Goal: Information Seeking & Learning: Learn about a topic

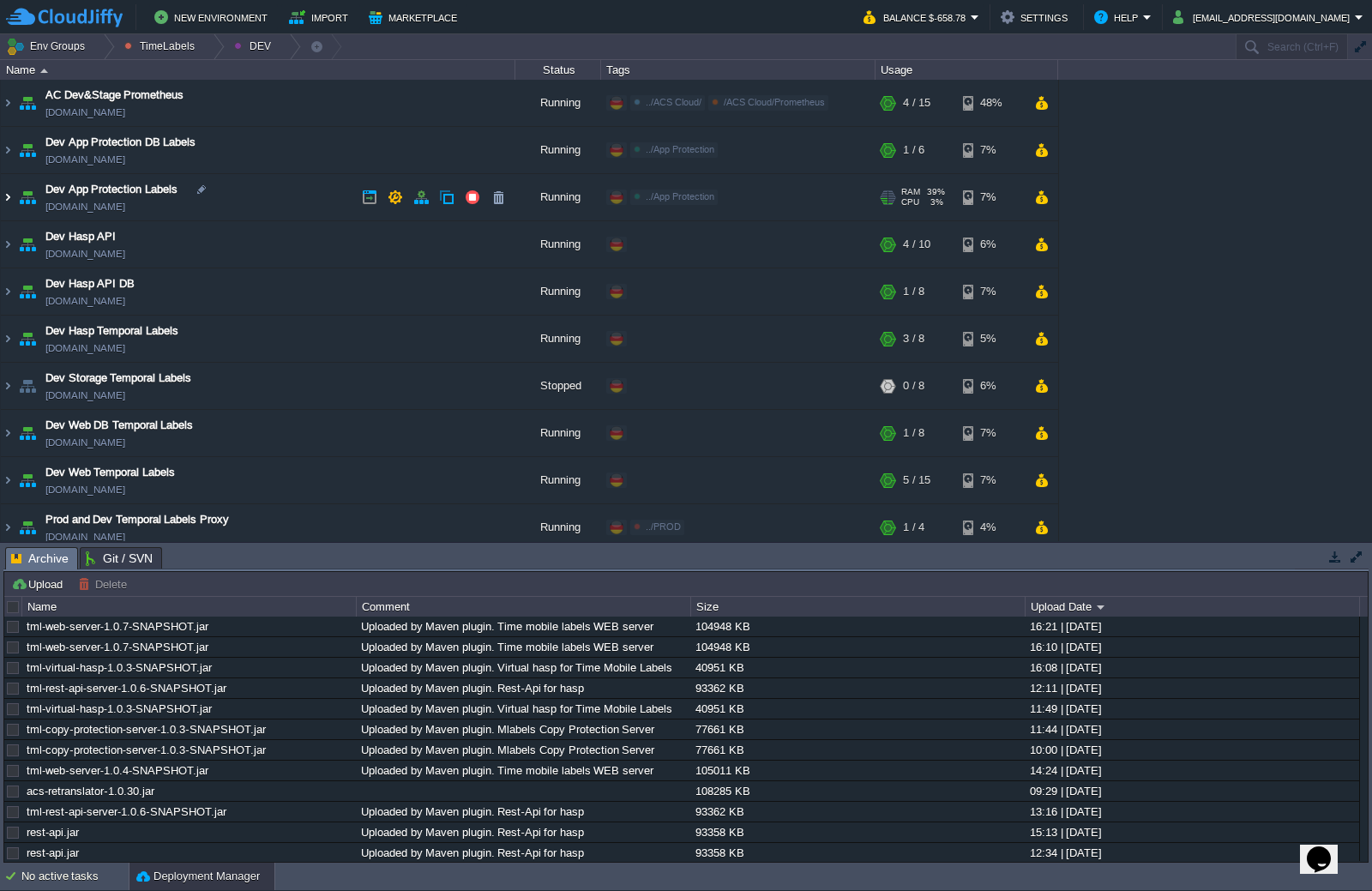
click at [11, 196] on img at bounding box center [8, 197] width 14 height 46
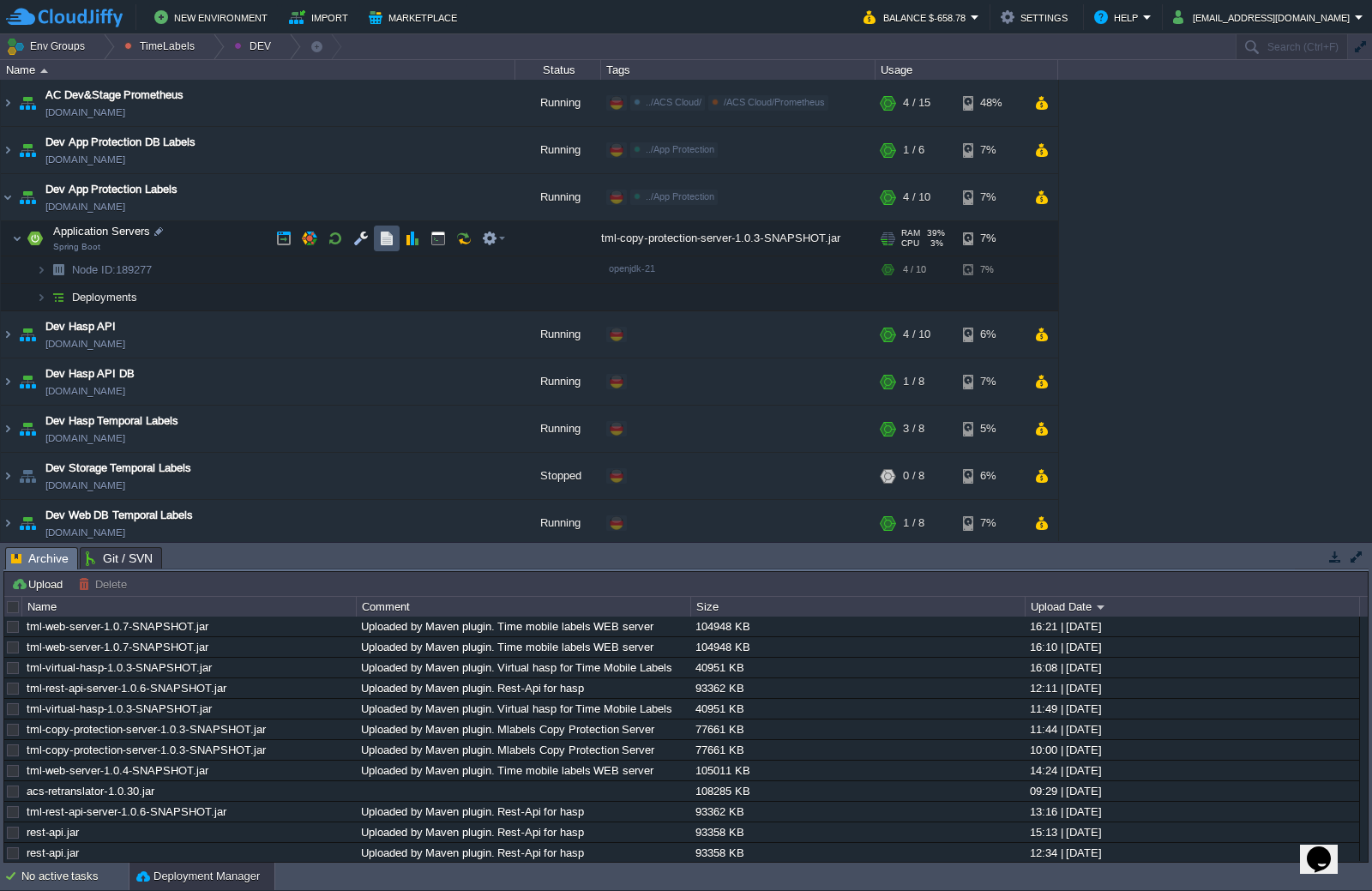
click at [391, 241] on button "button" at bounding box center [387, 238] width 16 height 16
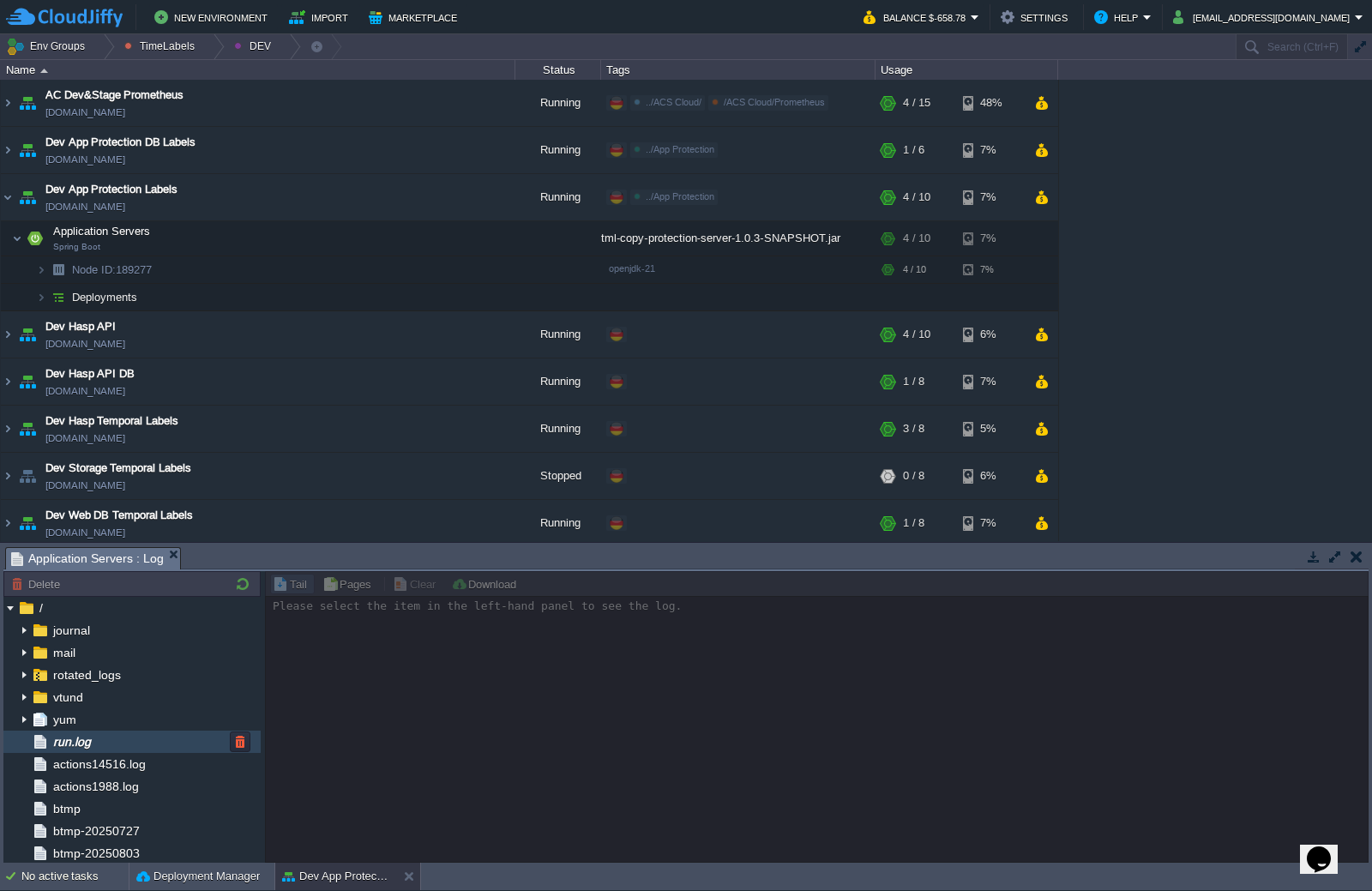
click at [82, 739] on span "run.log" at bounding box center [72, 742] width 43 height 16
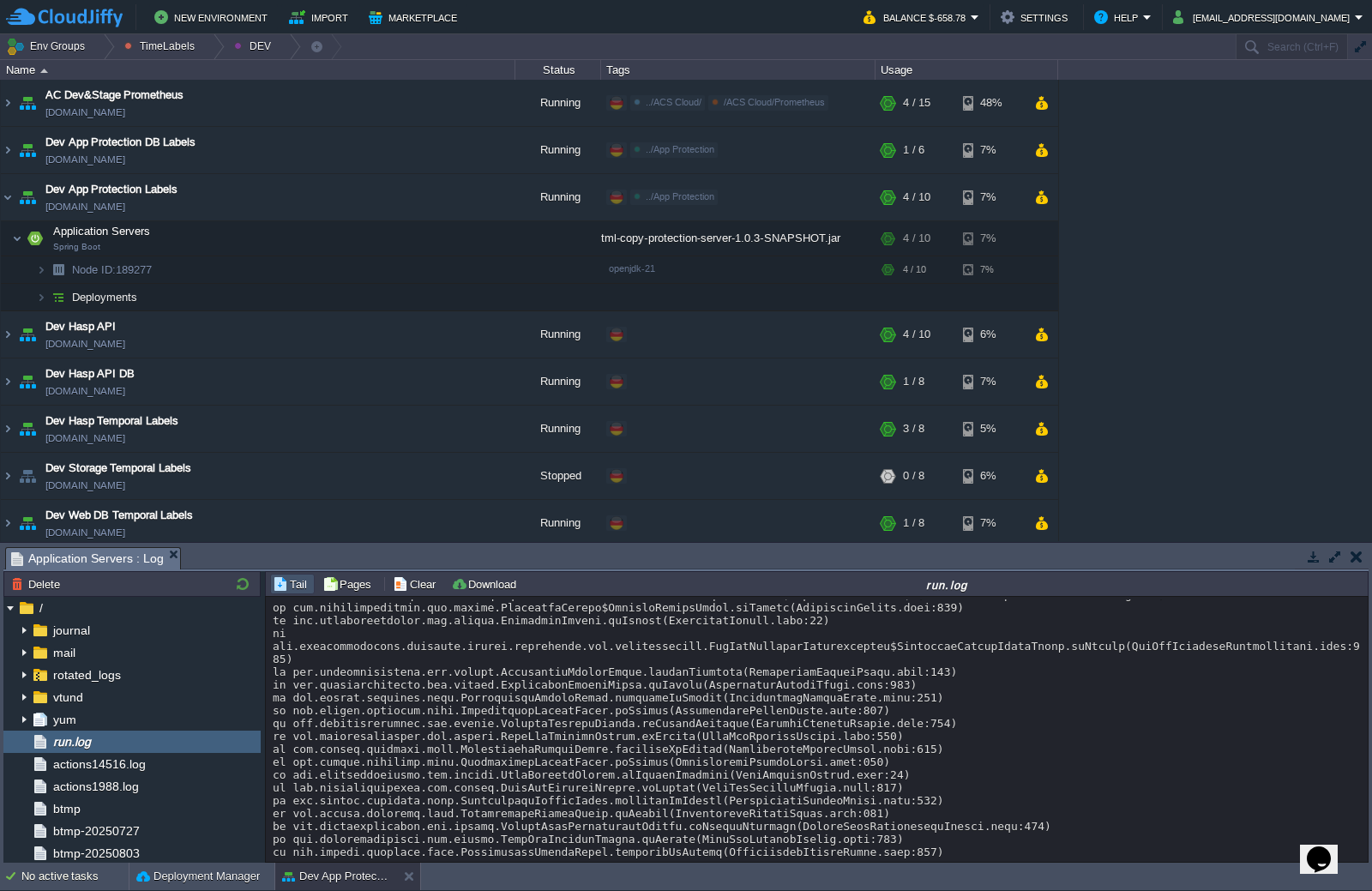
scroll to position [11362, 0]
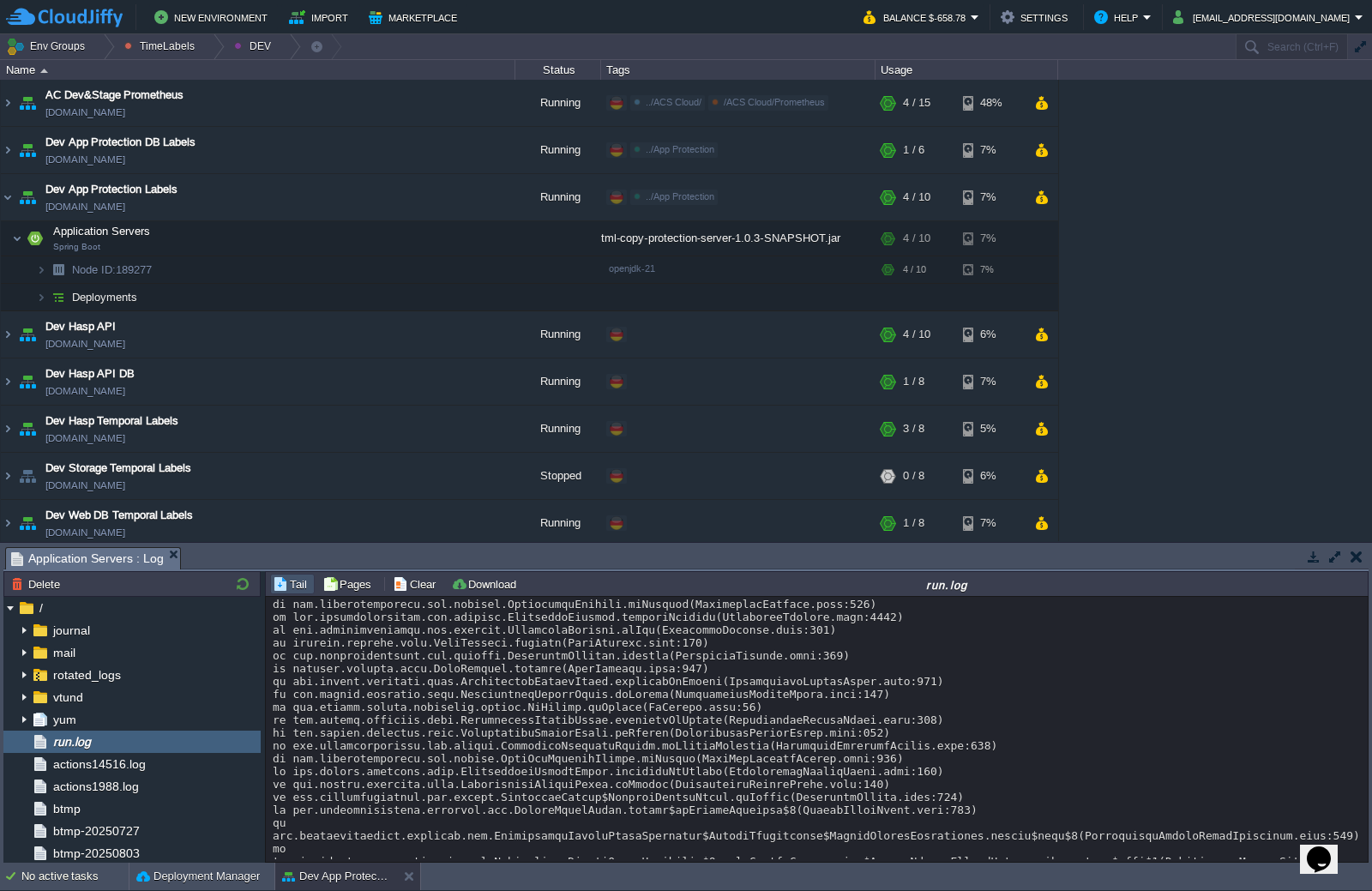
scroll to position [8105, 0]
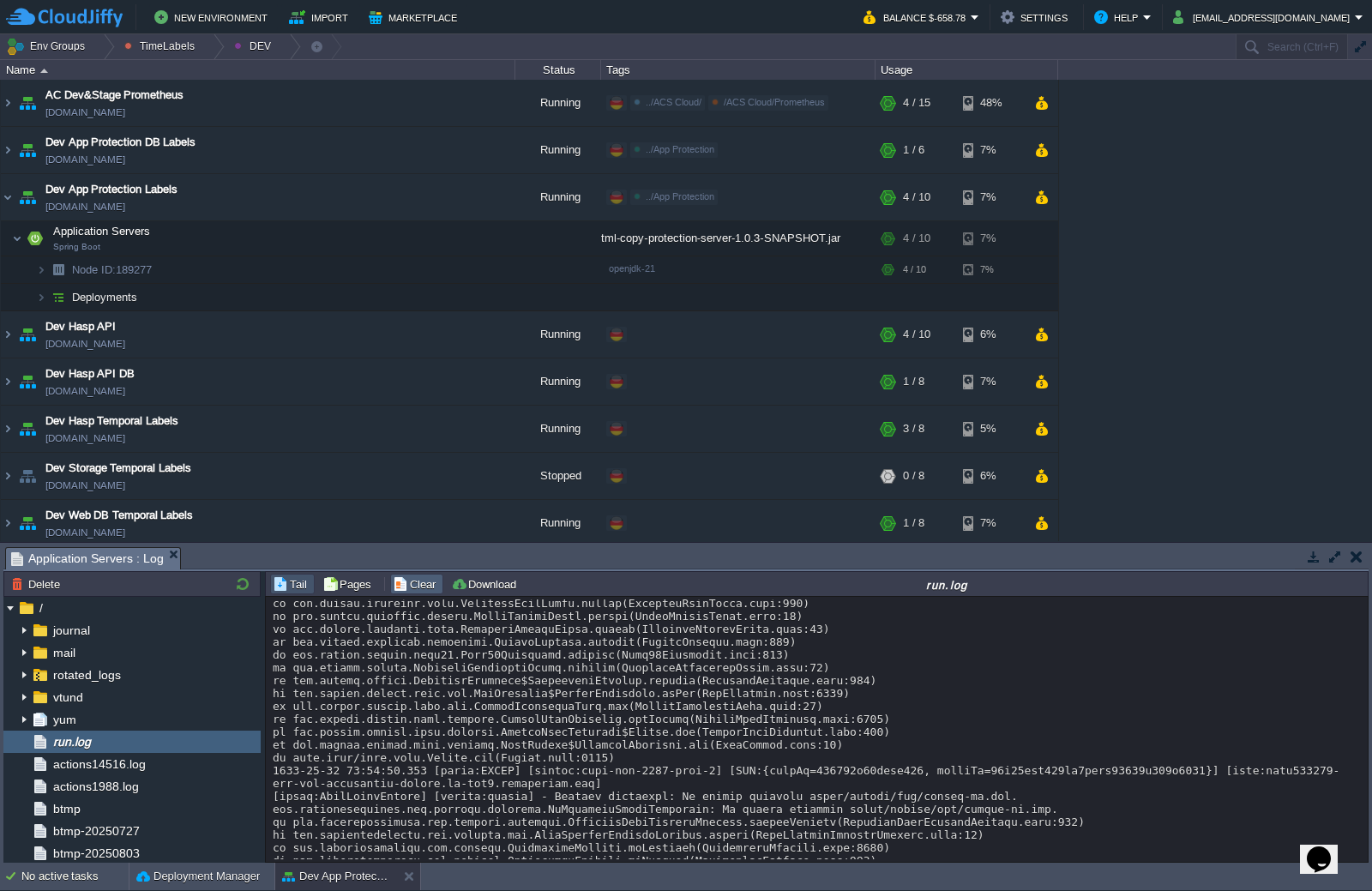
click at [403, 584] on button "Clear" at bounding box center [416, 584] width 48 height 16
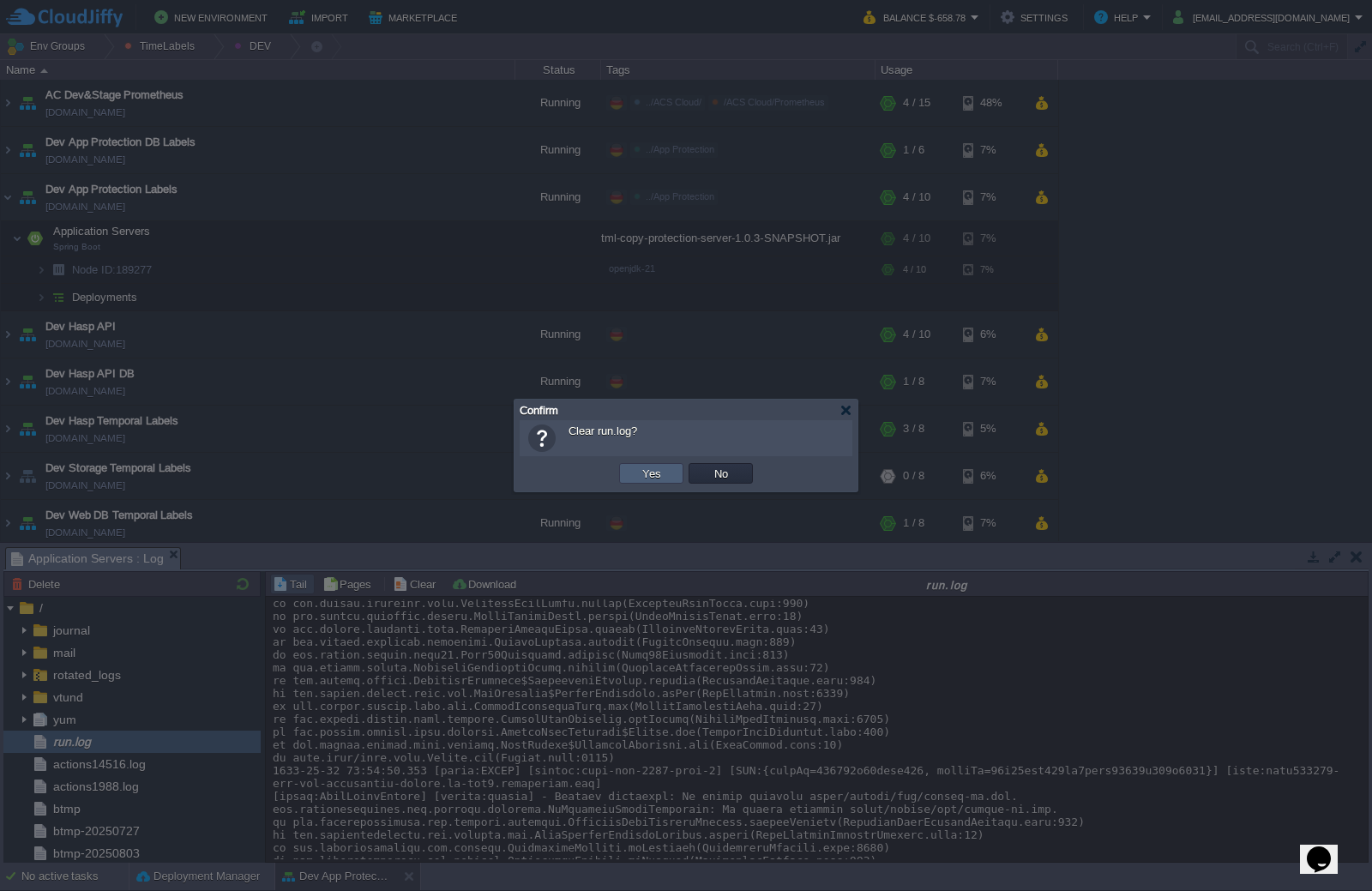
click at [657, 470] on button "Yes" at bounding box center [652, 473] width 30 height 16
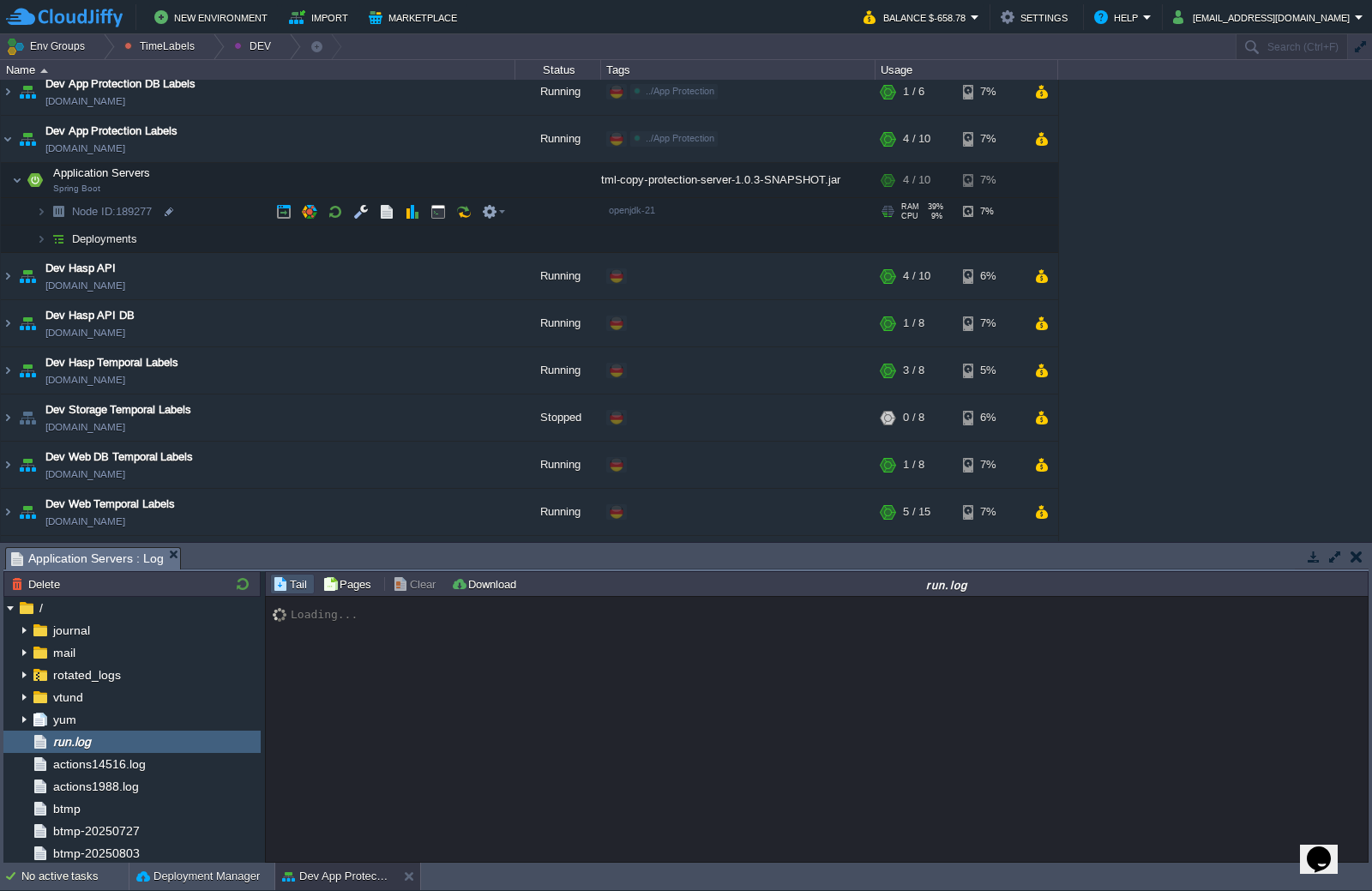
scroll to position [86, 0]
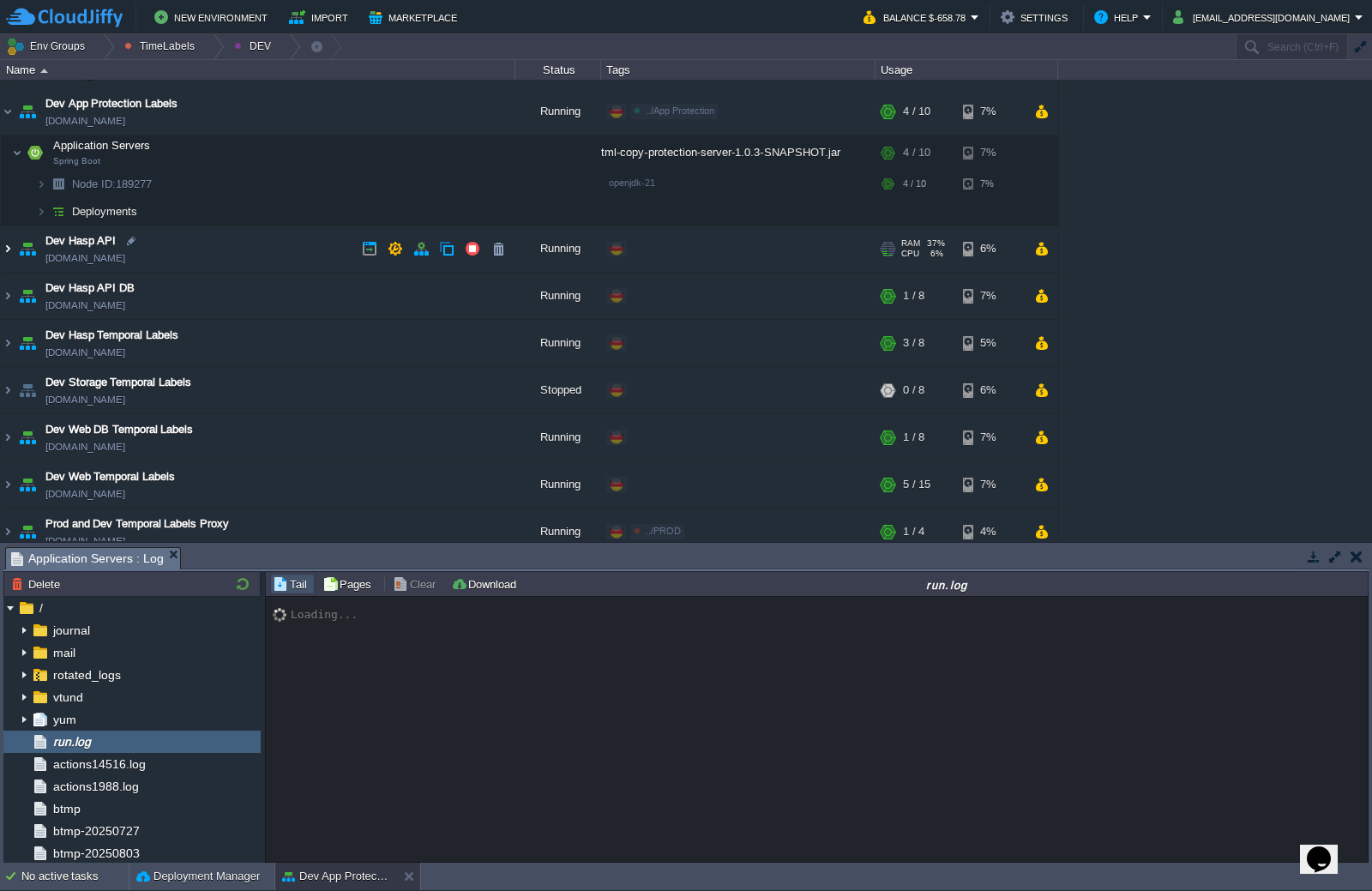
drag, startPoint x: 13, startPoint y: 249, endPoint x: 26, endPoint y: 248, distance: 13.0
click at [13, 249] on img at bounding box center [8, 248] width 14 height 46
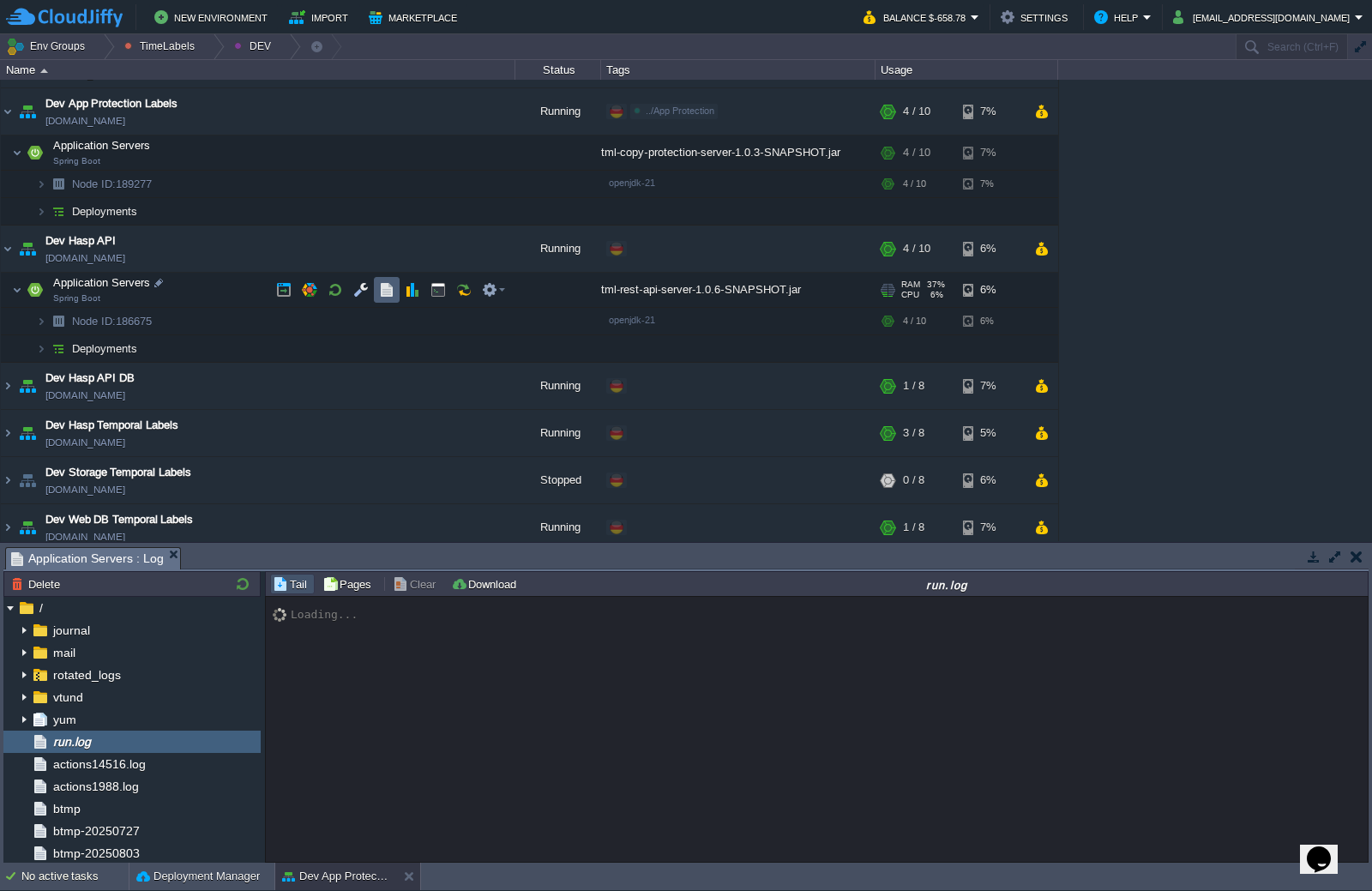
click at [384, 289] on button "button" at bounding box center [387, 290] width 16 height 16
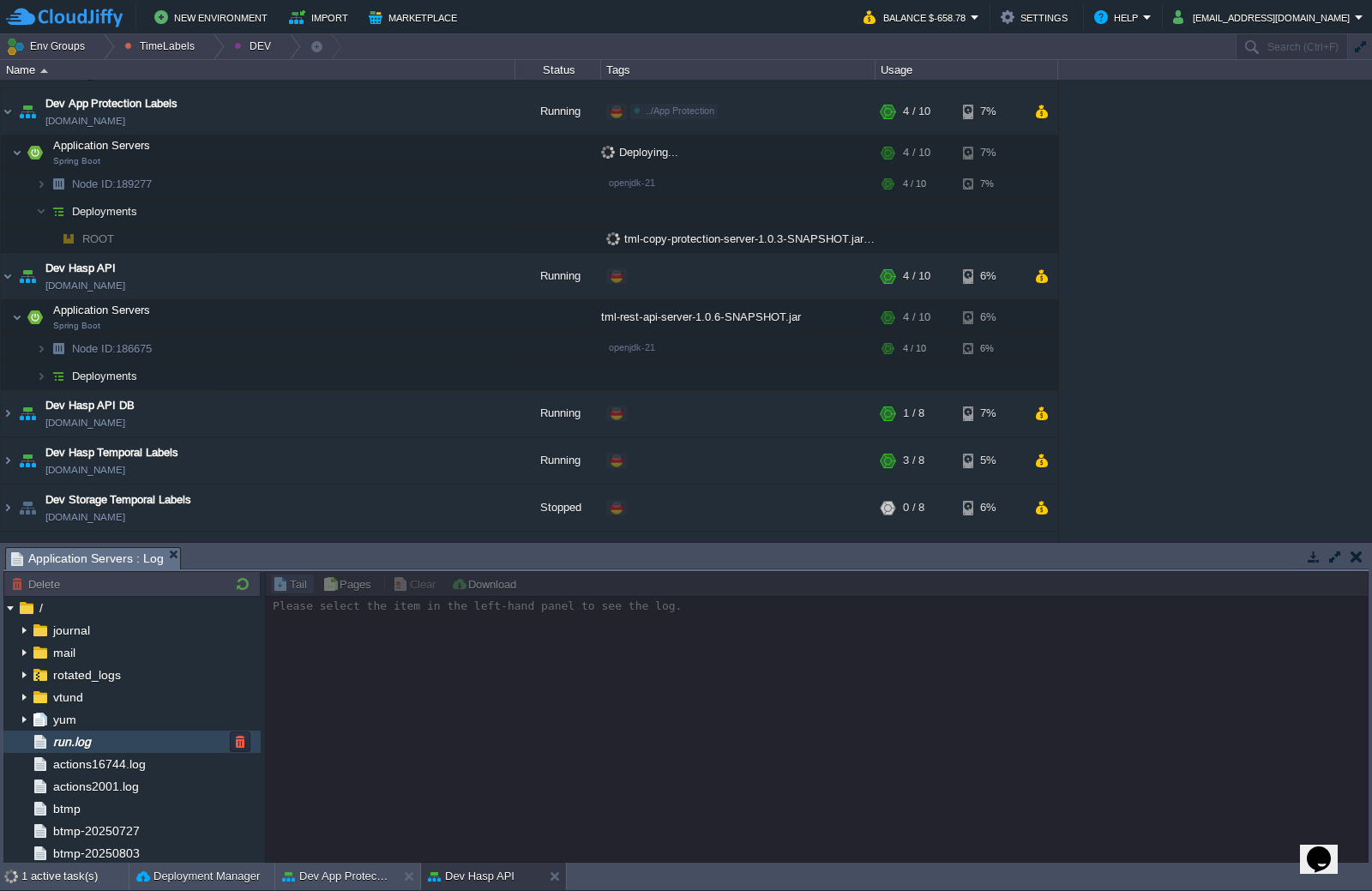
click at [157, 741] on div "run.log" at bounding box center [132, 742] width 258 height 23
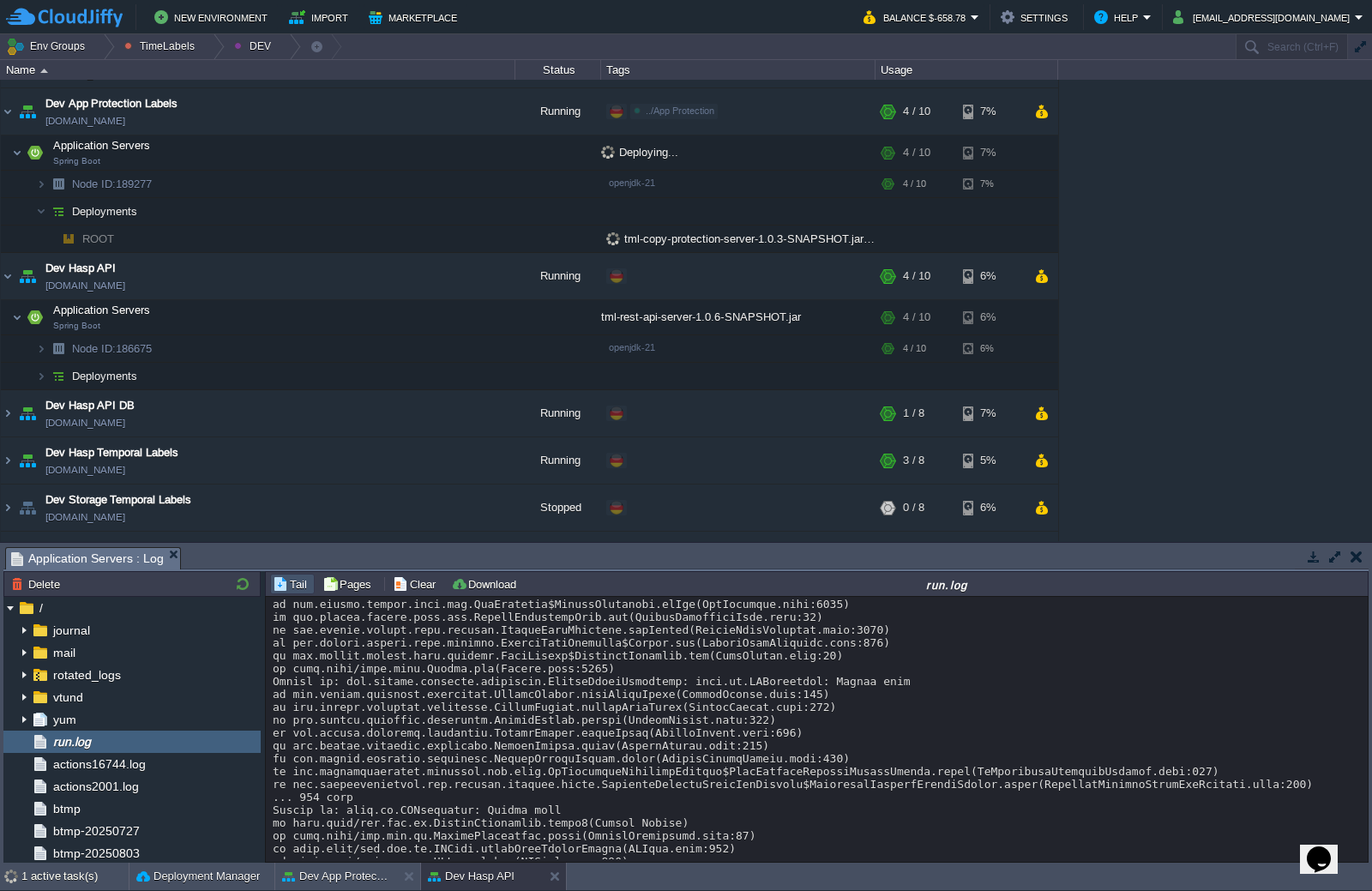
scroll to position [7877, 0]
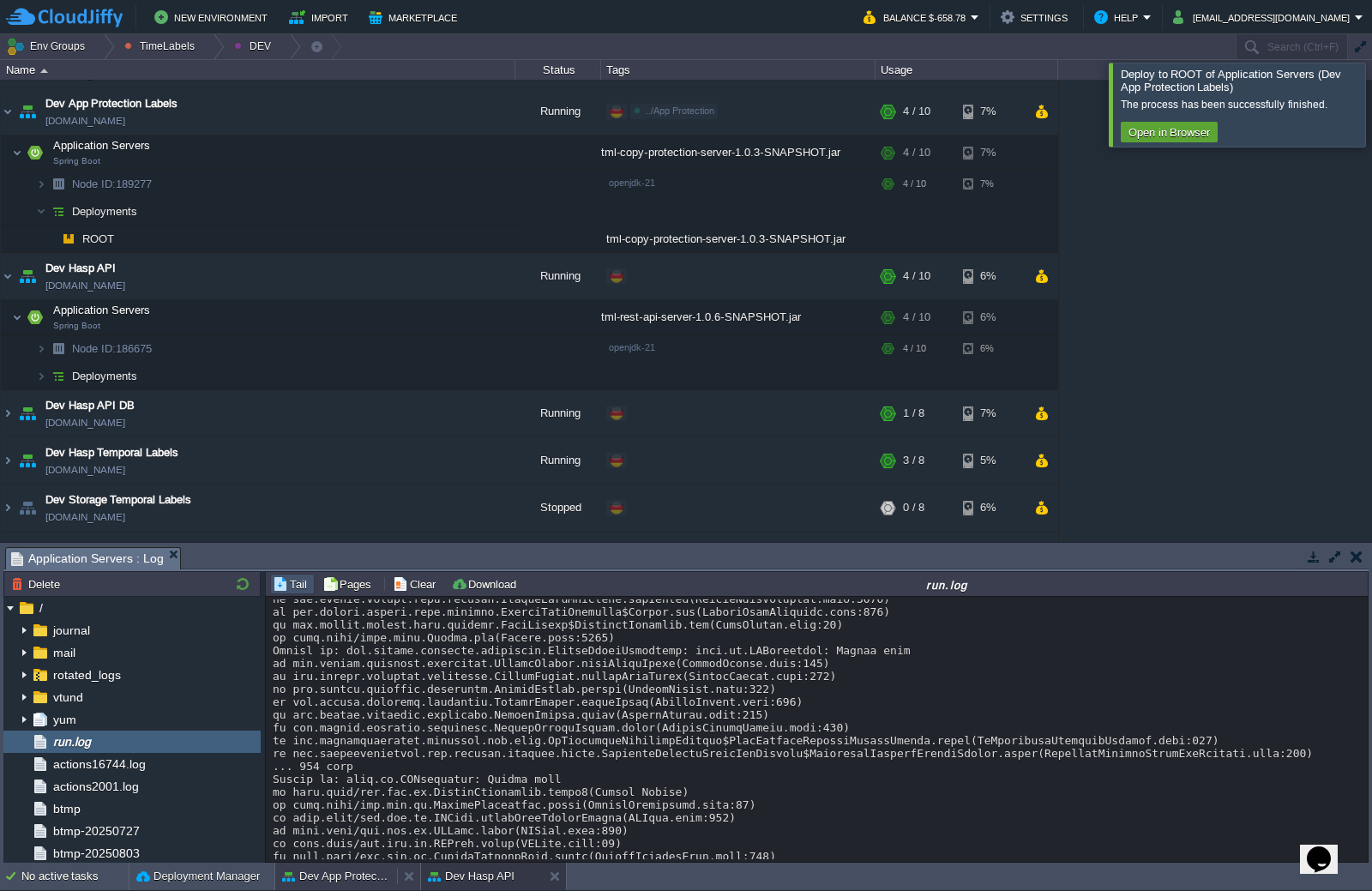
click at [354, 882] on button "Dev App Protection Labels" at bounding box center [336, 875] width 108 height 17
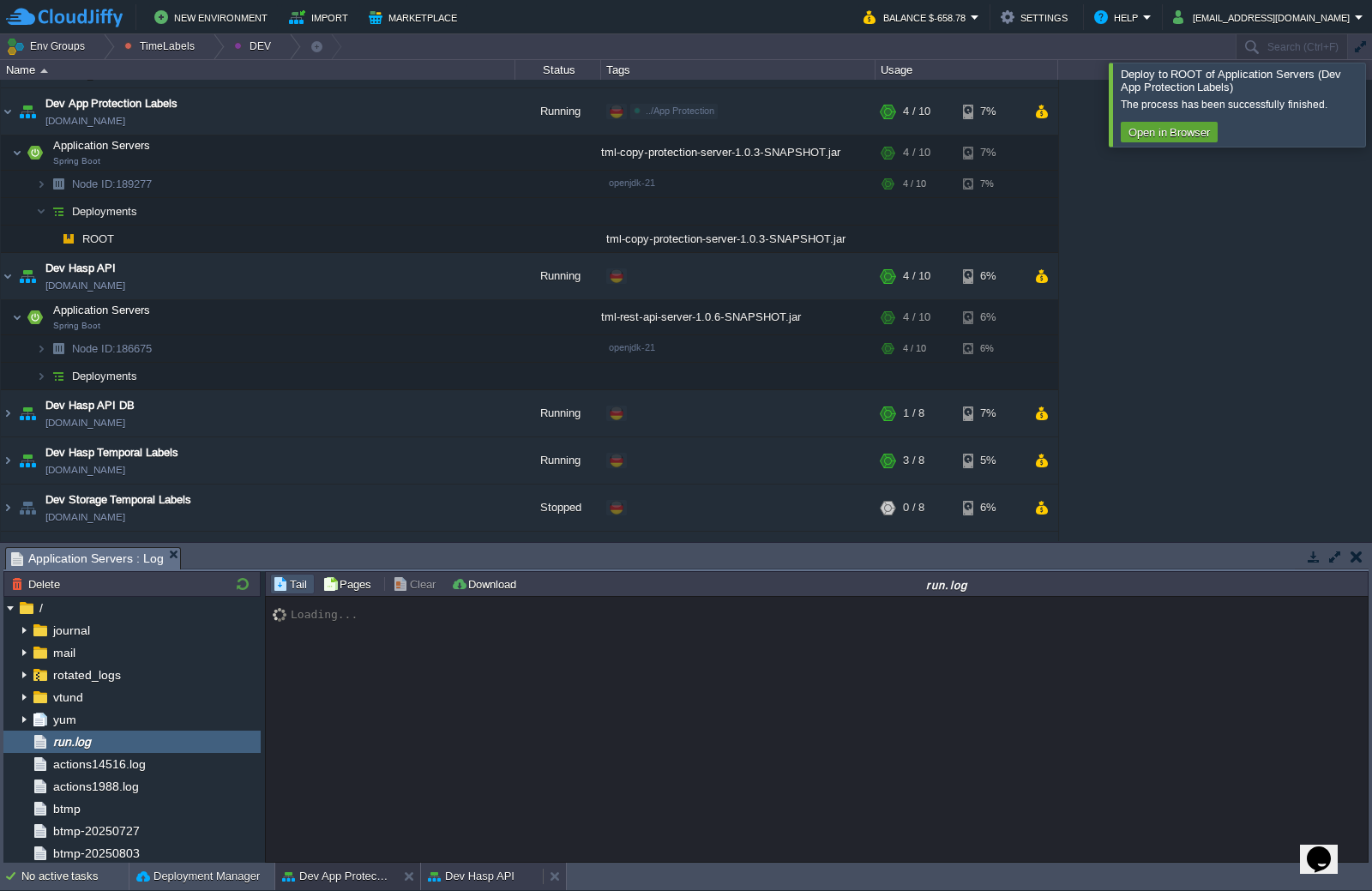
click at [481, 878] on button "Dev Hasp API" at bounding box center [471, 875] width 87 height 17
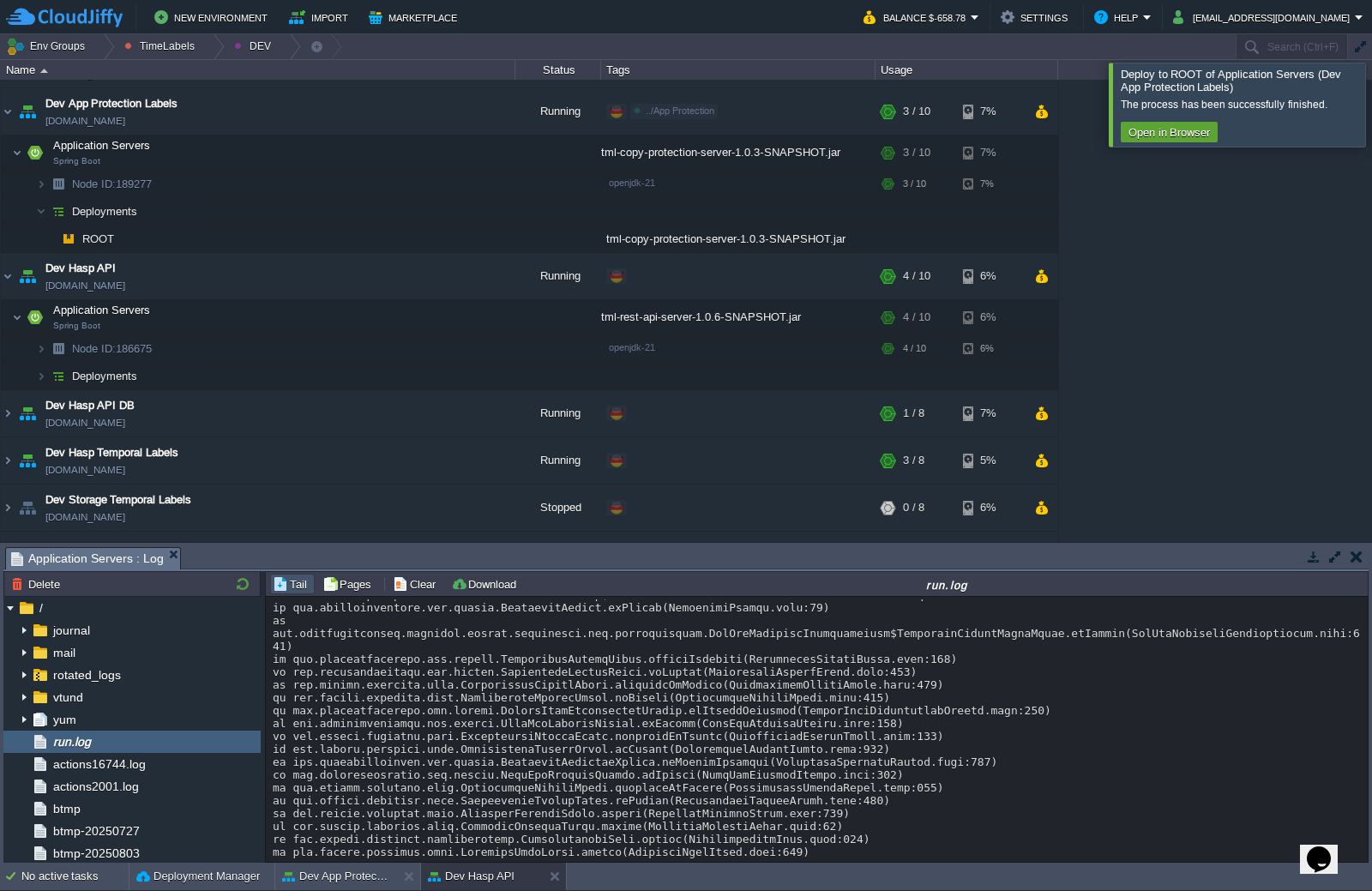
scroll to position [9935, 0]
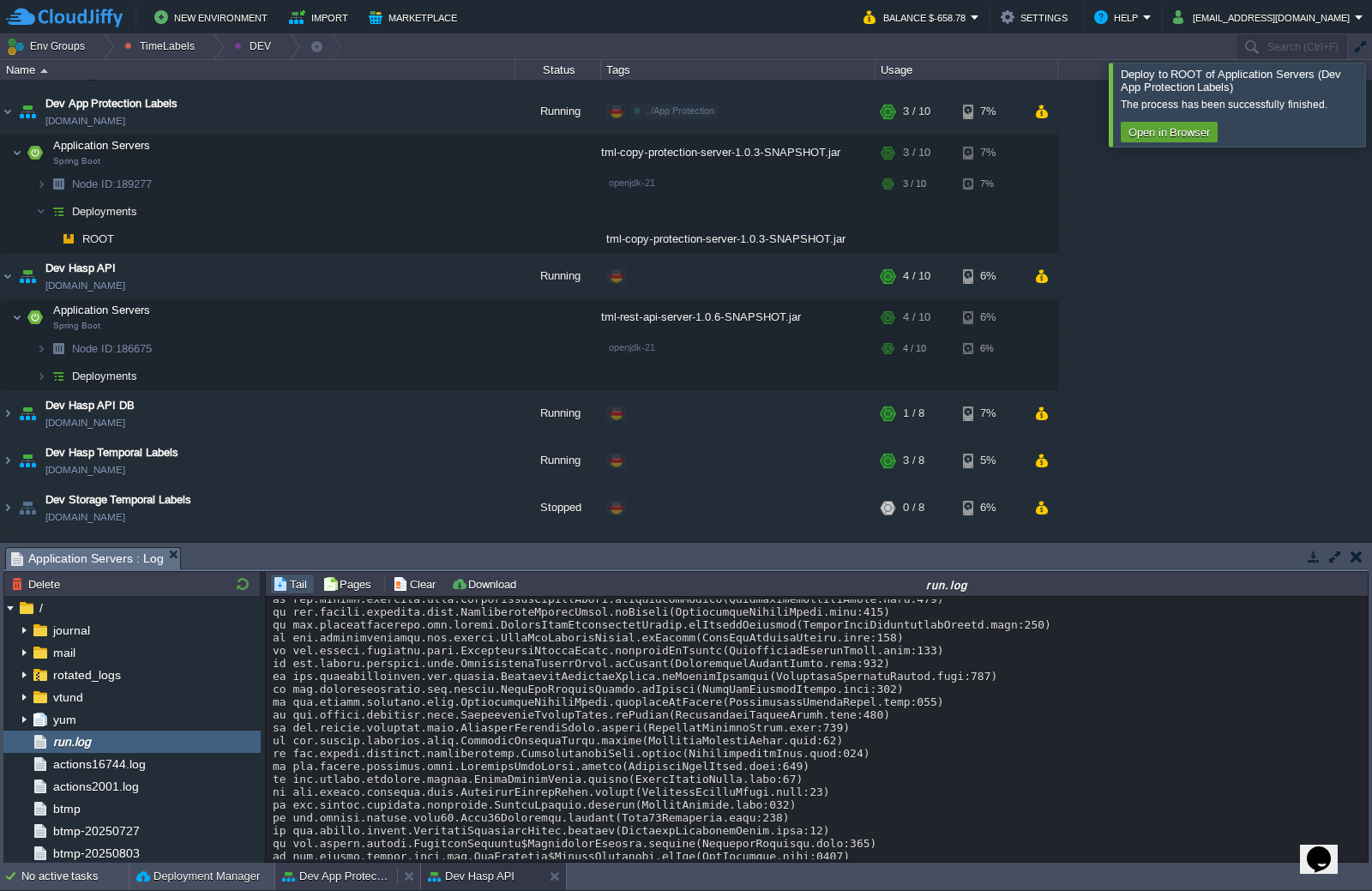
click at [344, 872] on button "Dev App Protection Labels" at bounding box center [336, 875] width 108 height 17
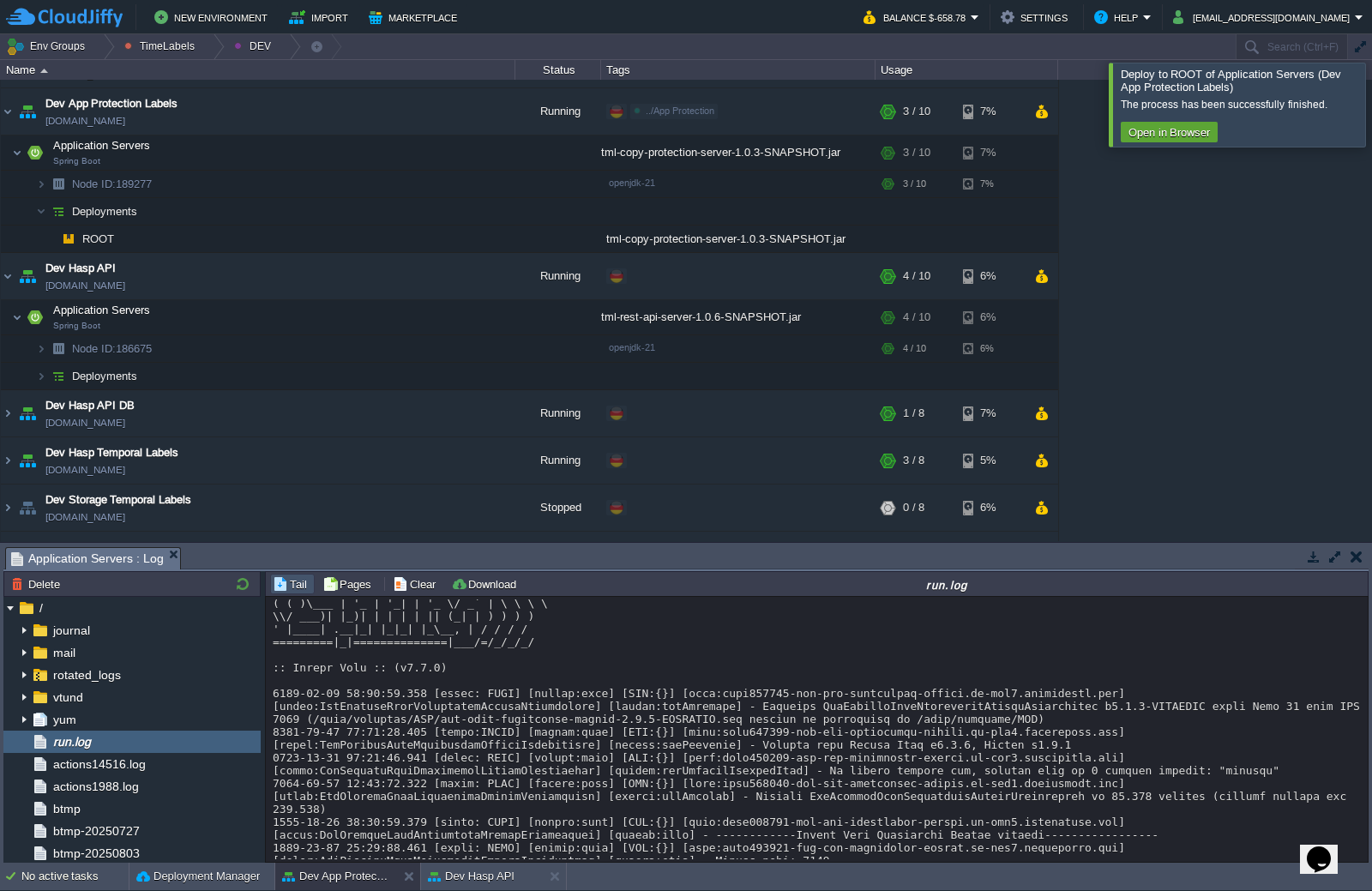
scroll to position [148, 0]
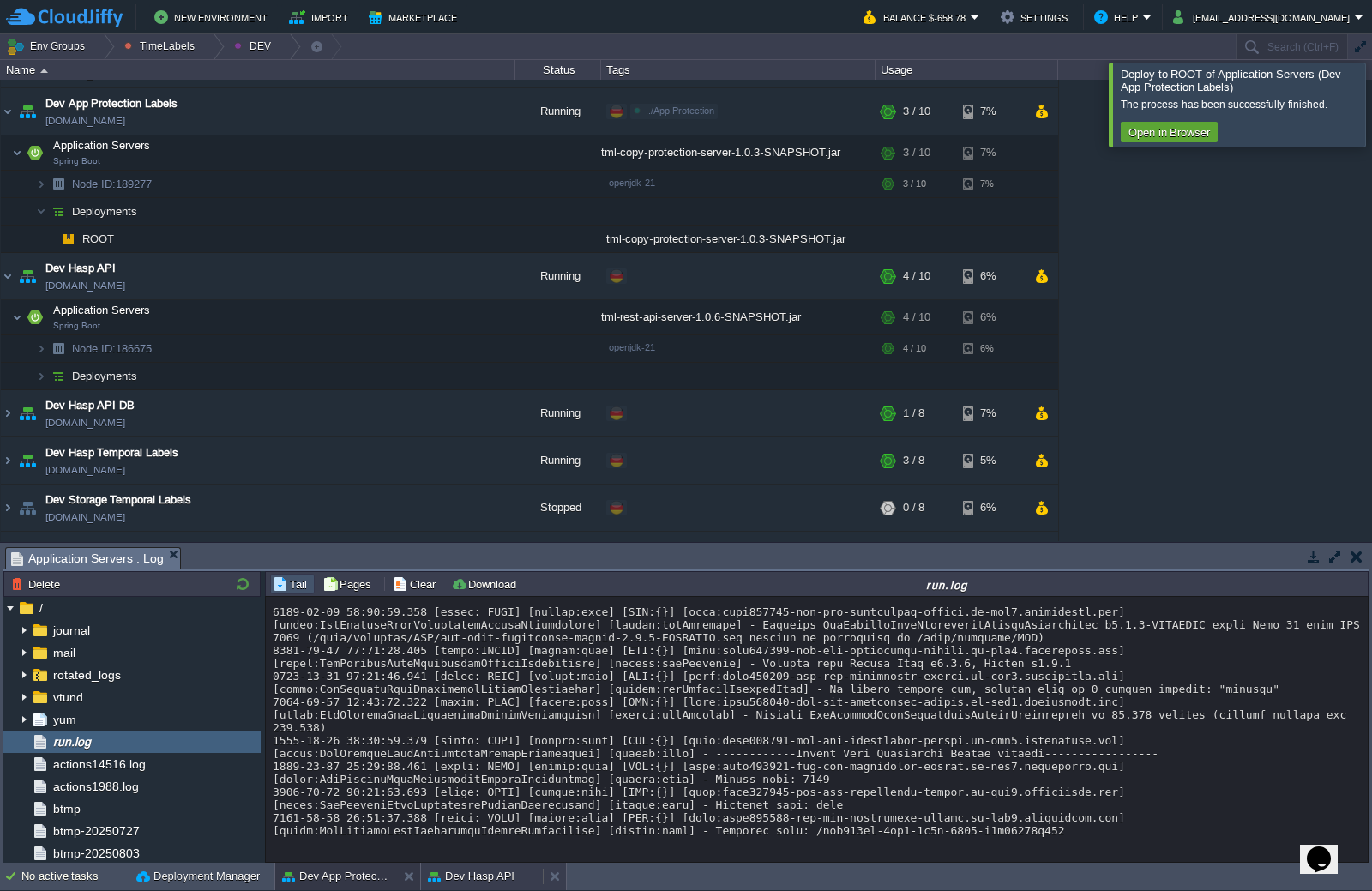
click at [480, 879] on button "Dev Hasp API" at bounding box center [471, 875] width 87 height 17
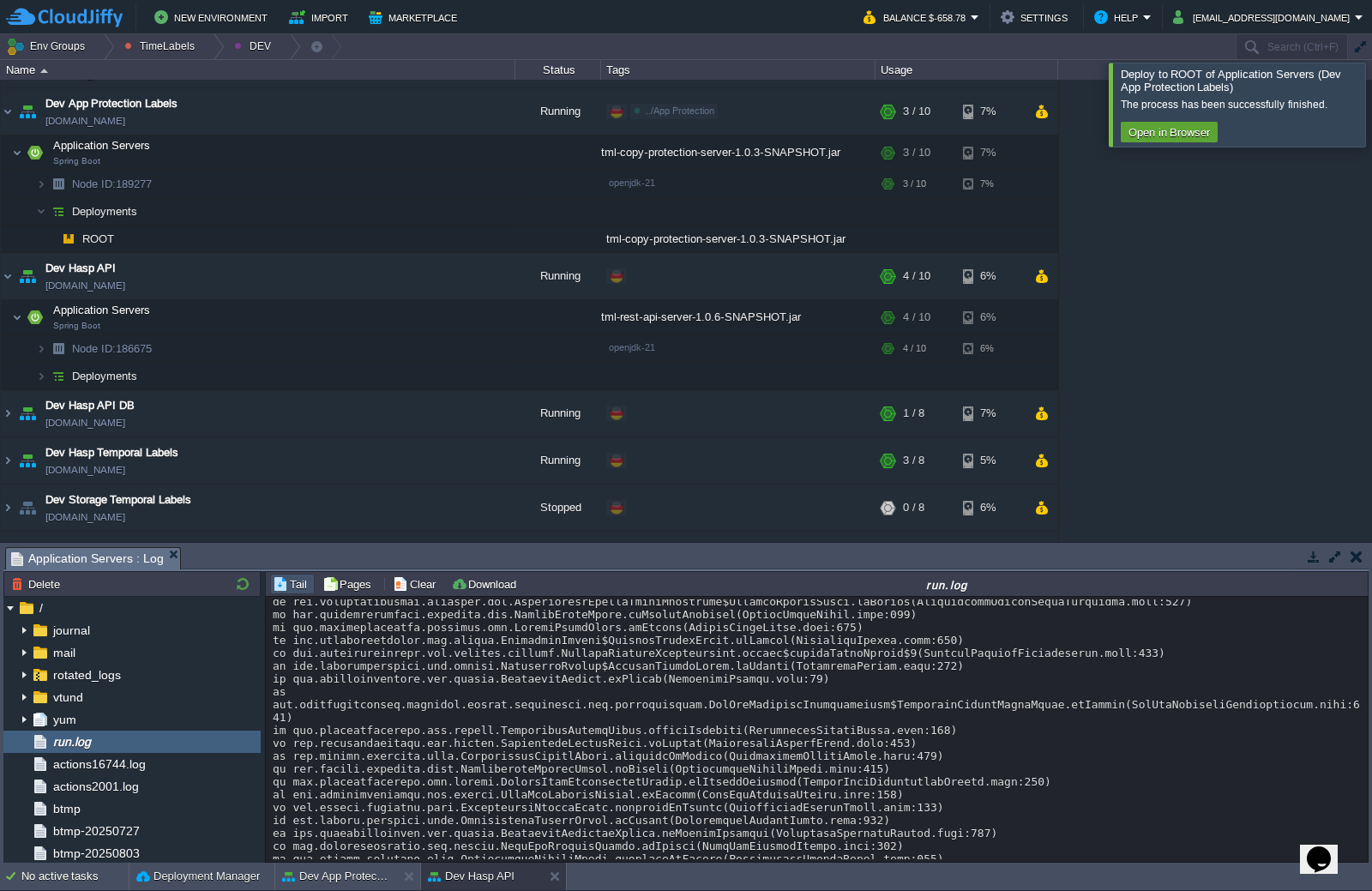
scroll to position [9763, 0]
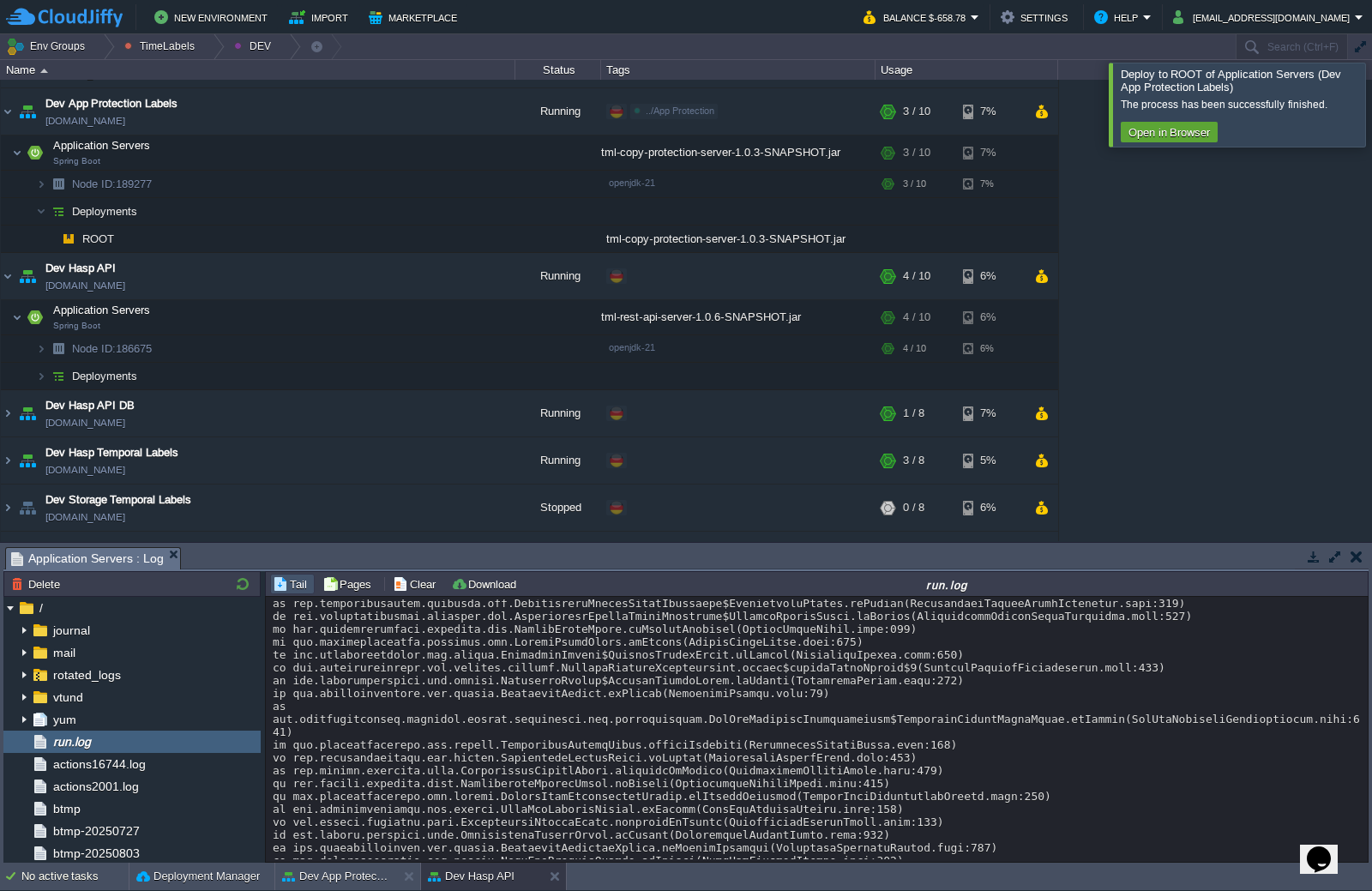
click at [1371, 108] on div at bounding box center [1393, 104] width 0 height 84
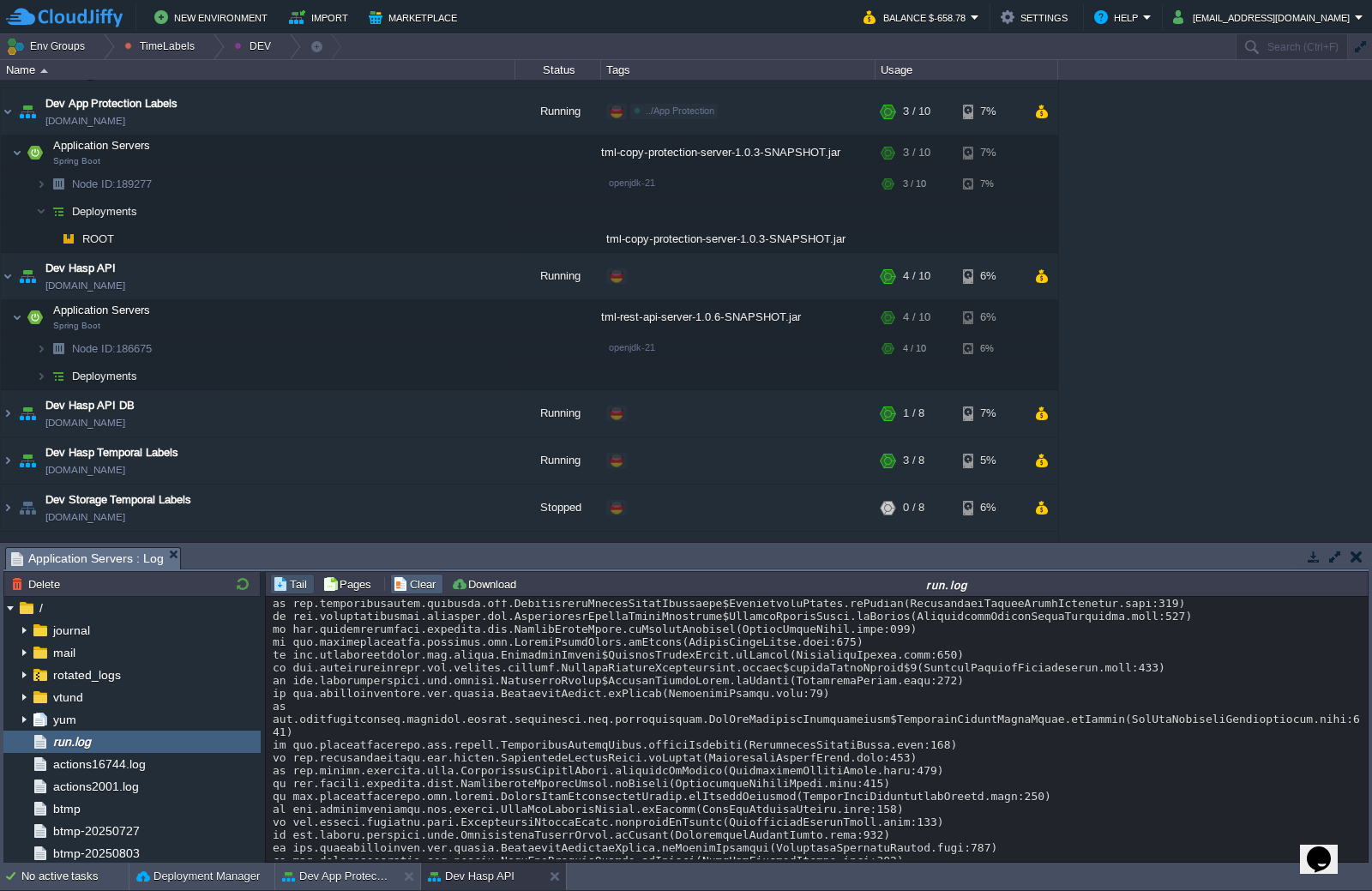
click at [401, 593] on td "Clear" at bounding box center [417, 583] width 53 height 21
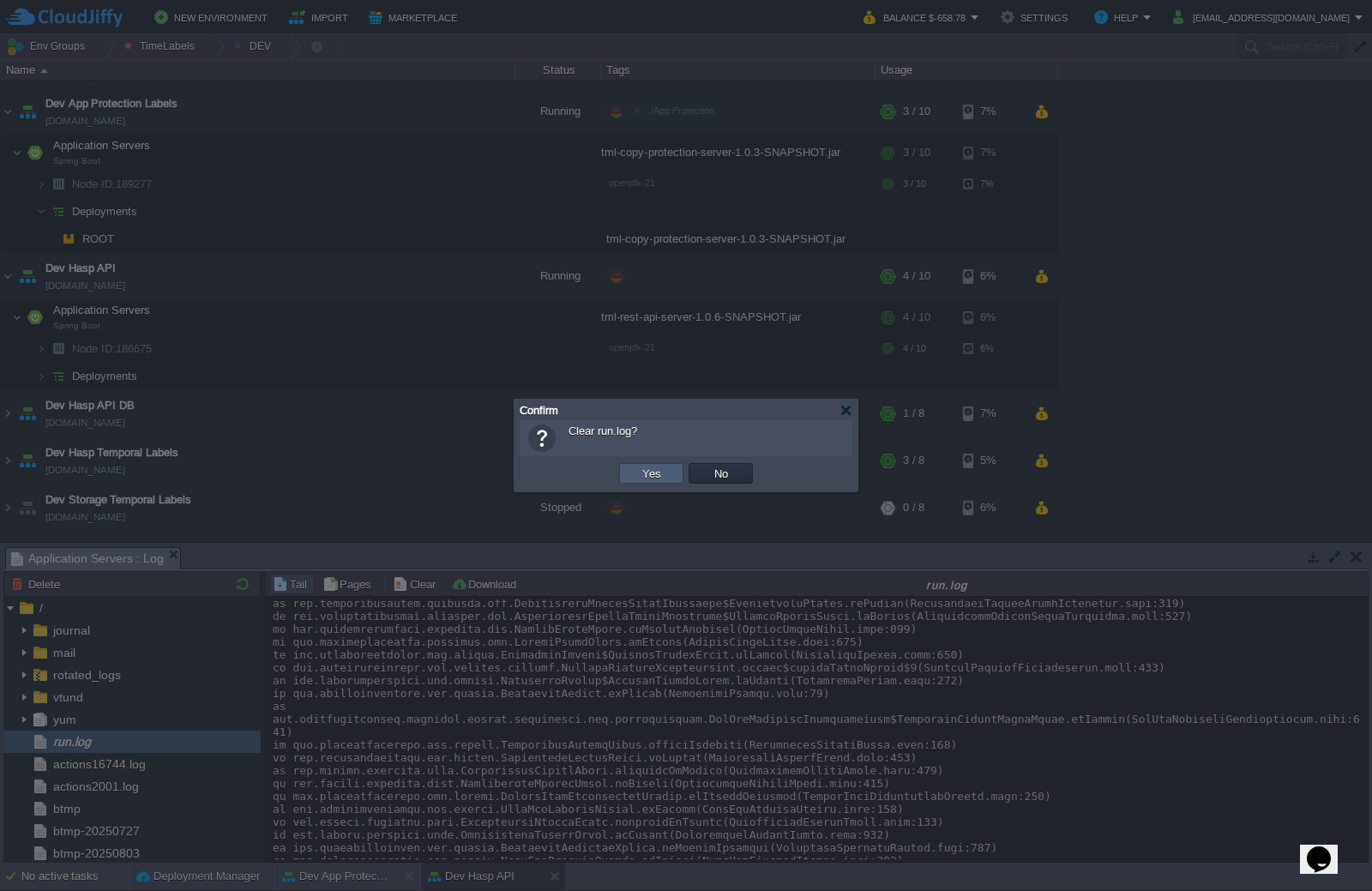
click at [662, 471] on button "Yes" at bounding box center [652, 473] width 30 height 16
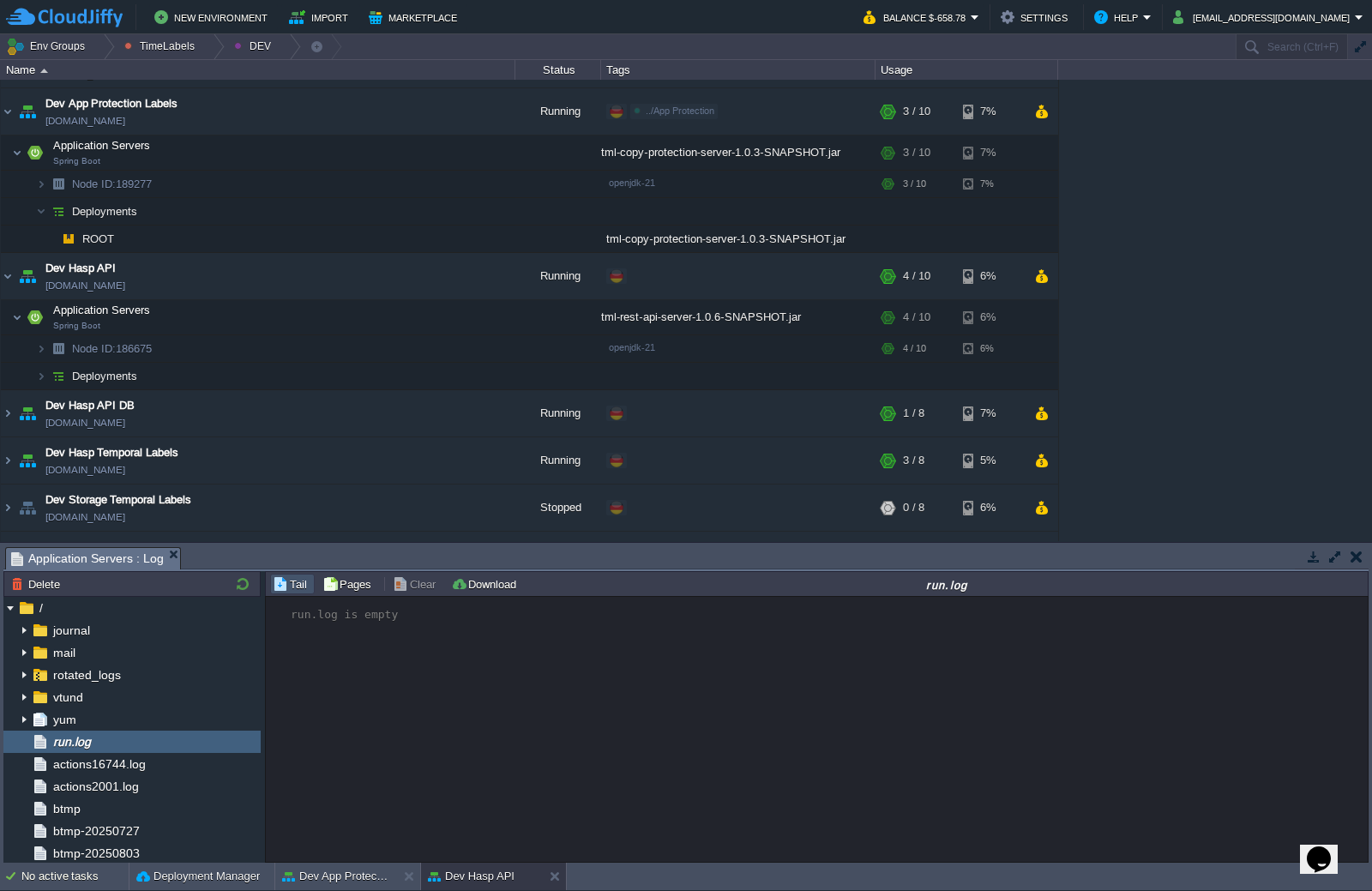
scroll to position [0, 0]
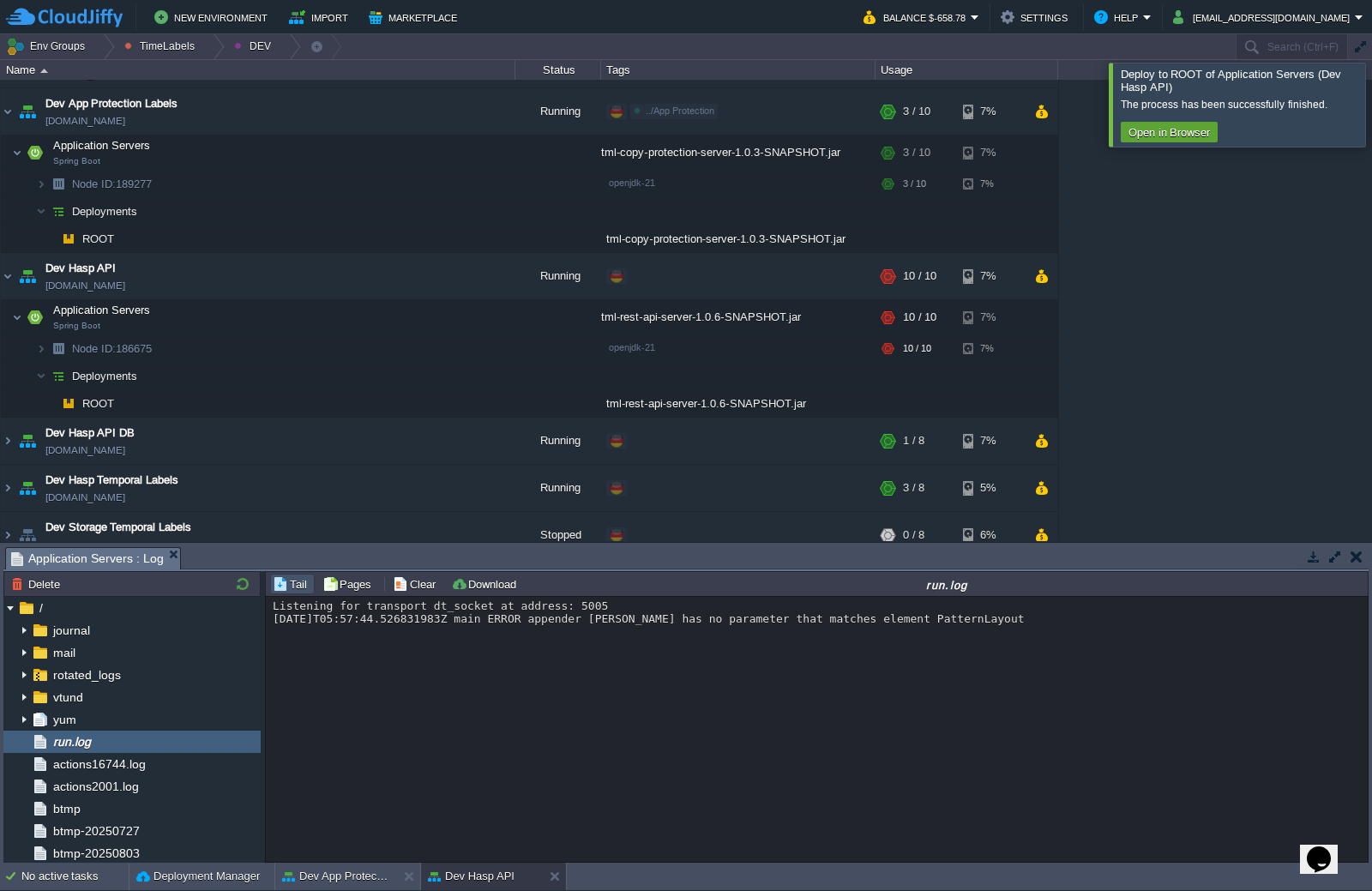
click at [598, 728] on div "Listening for transport dt_socket at address: 5005 [DATE]T05:57:44.526831983Z m…" at bounding box center [816, 729] width 1102 height 265
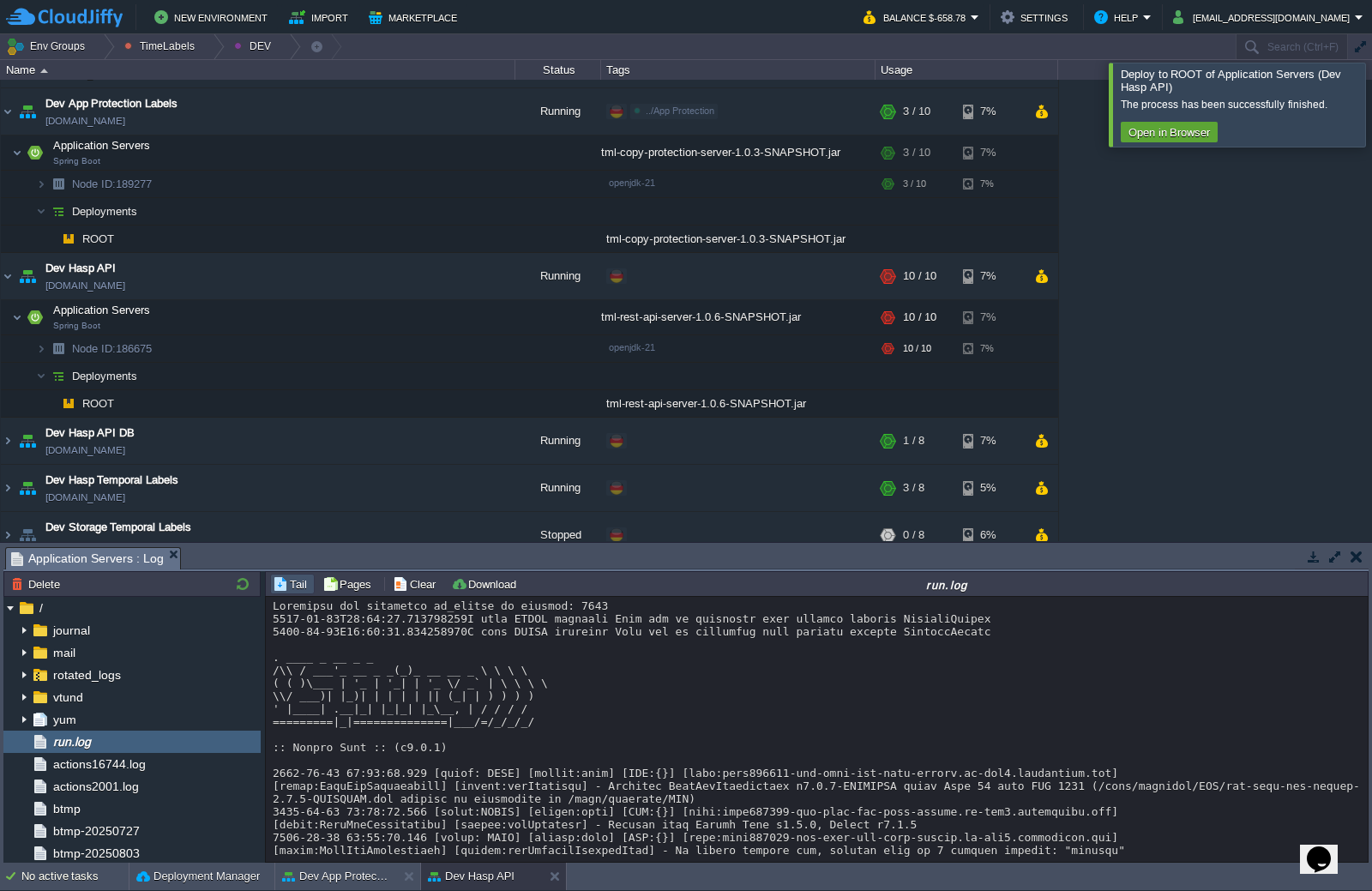
scroll to position [32, 0]
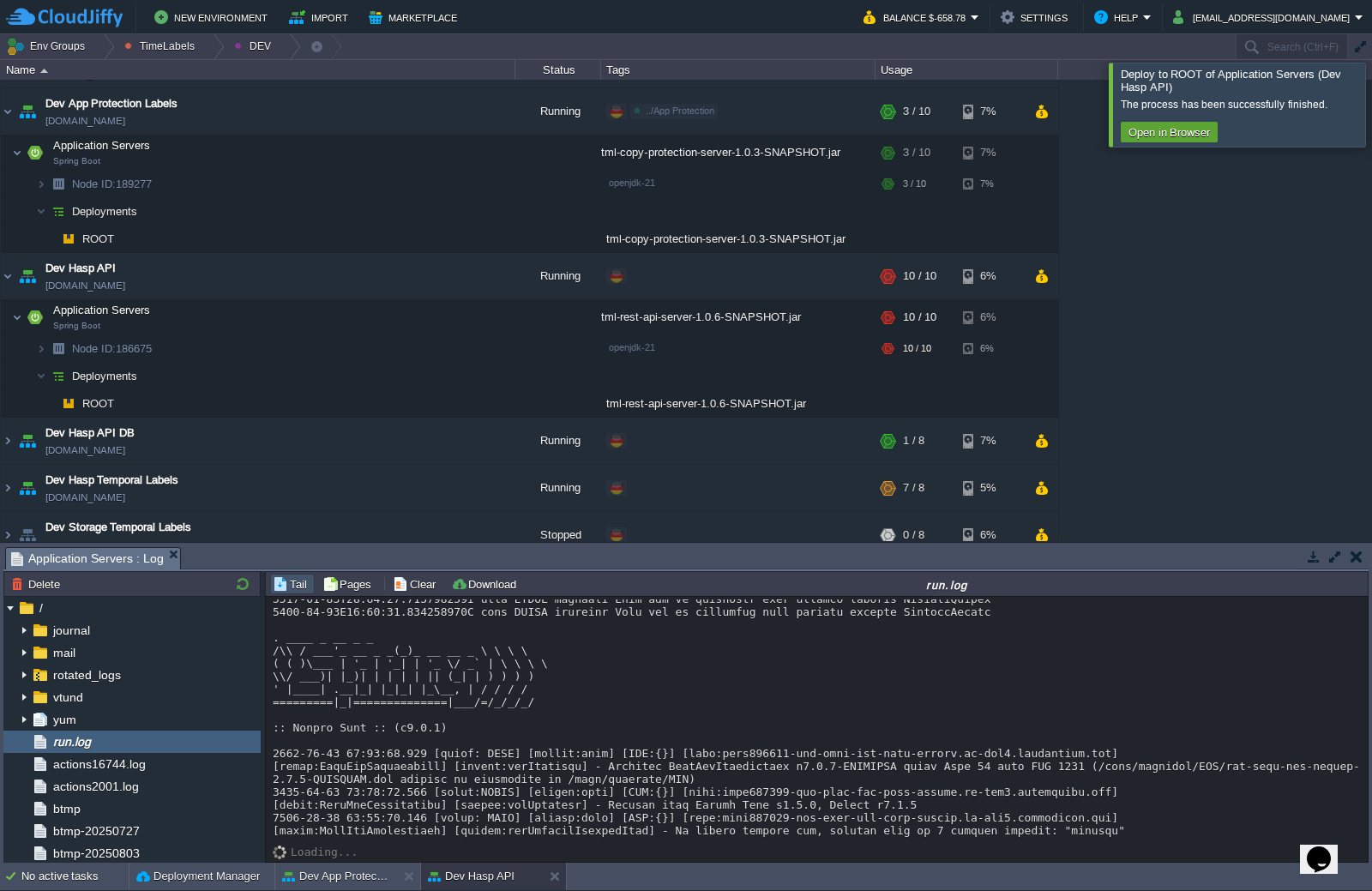
click at [806, 825] on div at bounding box center [816, 708] width 1088 height 258
click at [1371, 110] on div at bounding box center [1393, 104] width 0 height 84
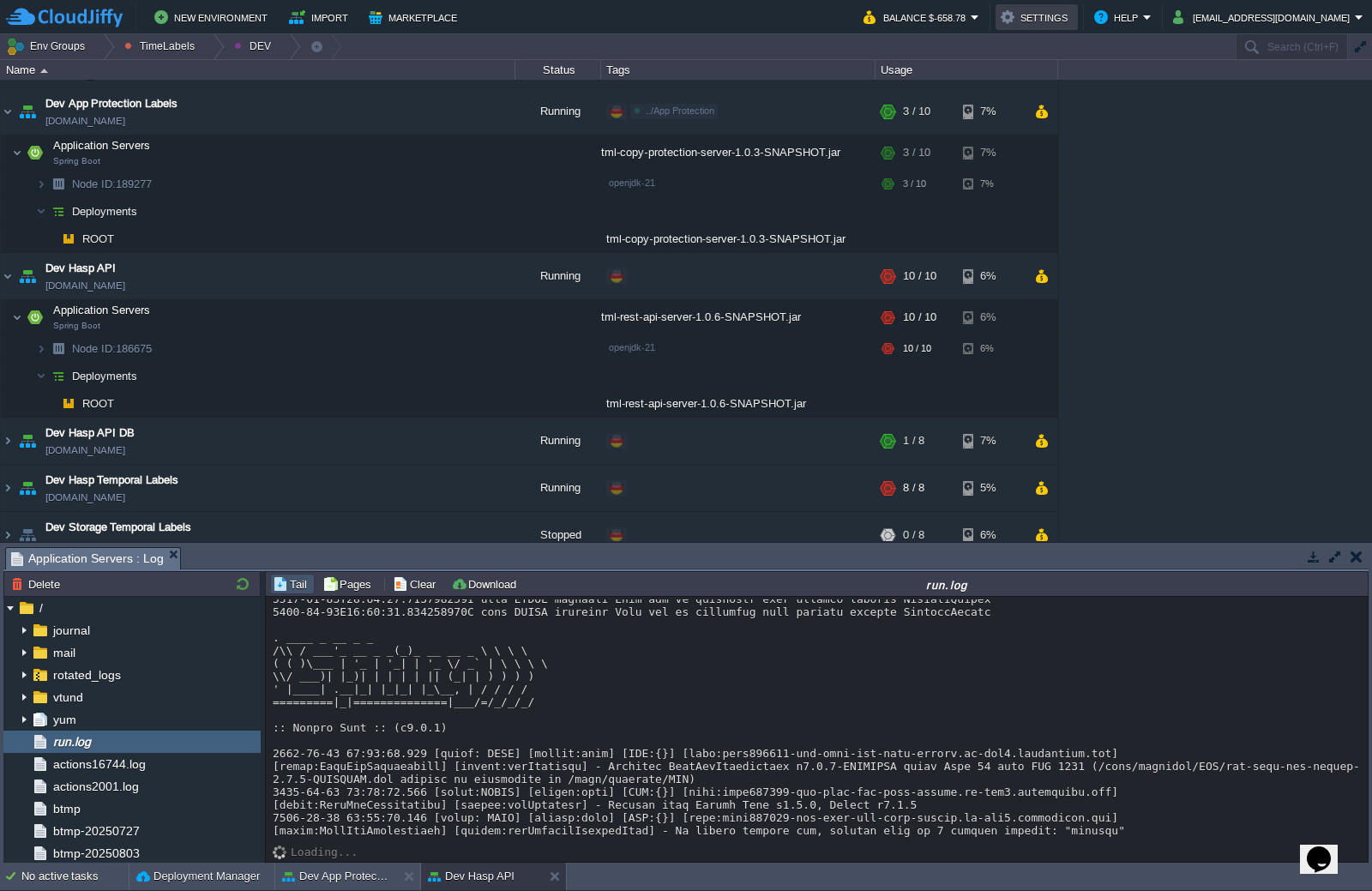
scroll to position [264, 0]
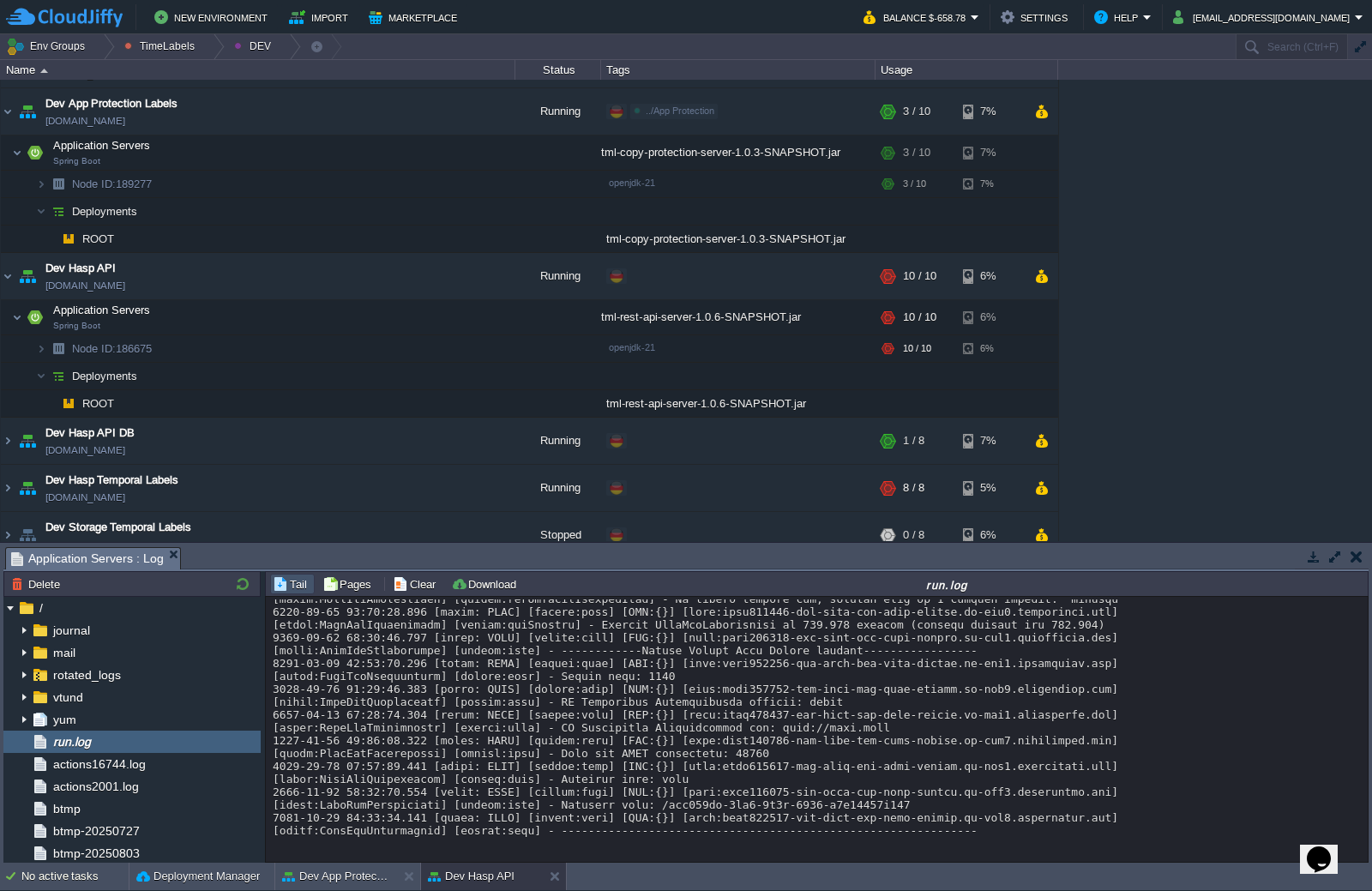
click at [832, 762] on div at bounding box center [816, 592] width 1088 height 489
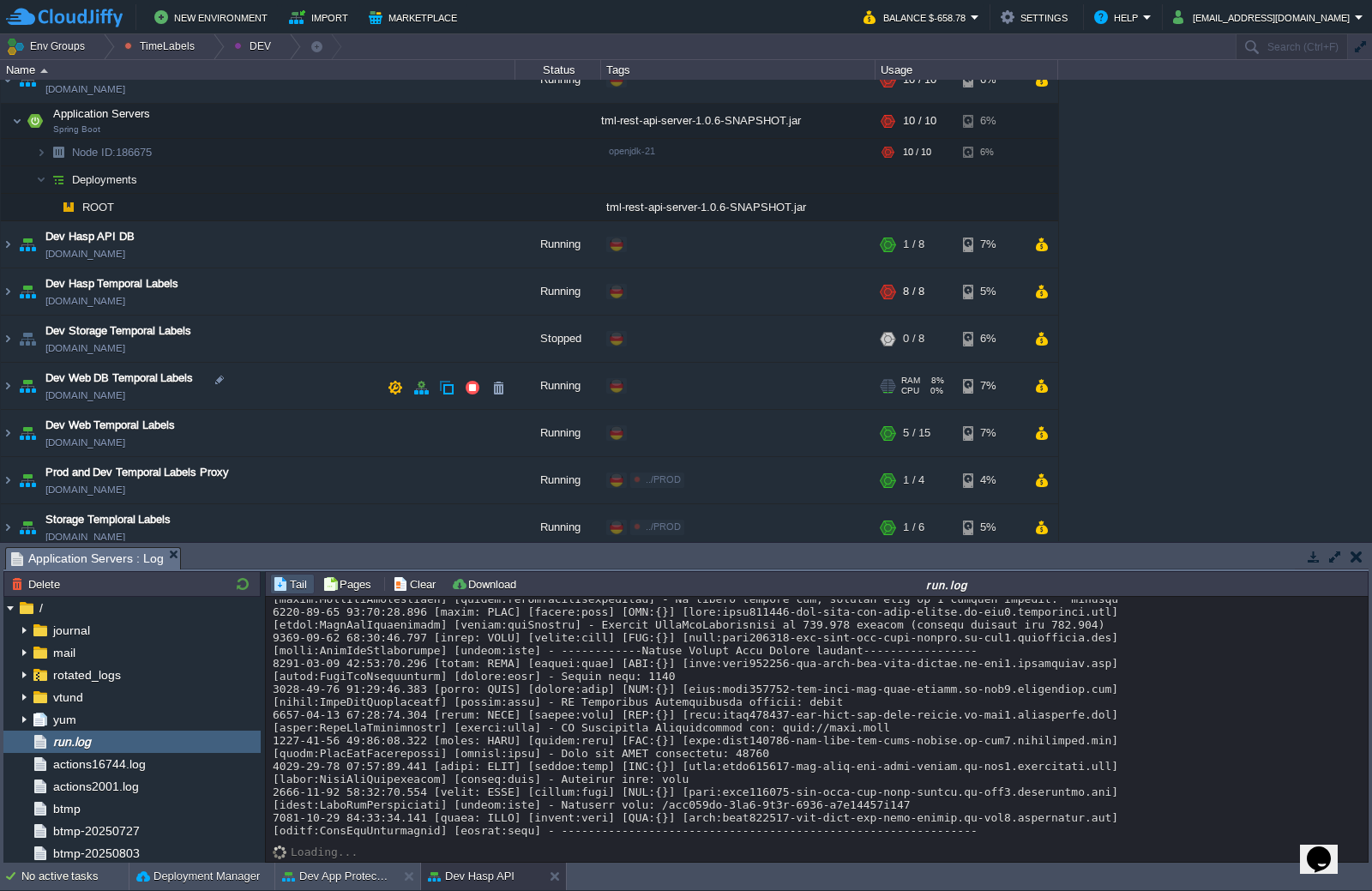
scroll to position [292, 0]
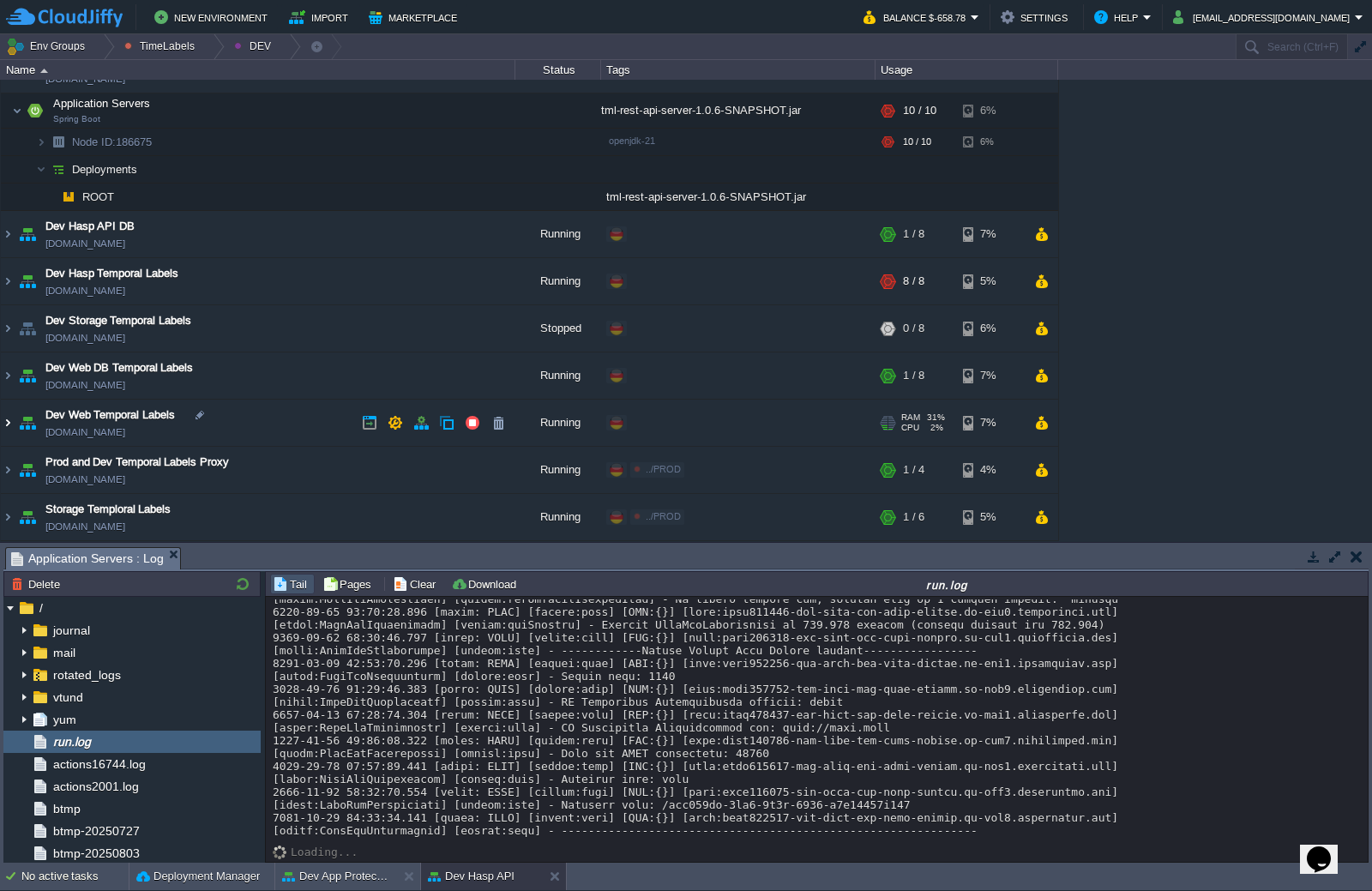
click at [8, 425] on img at bounding box center [8, 422] width 14 height 46
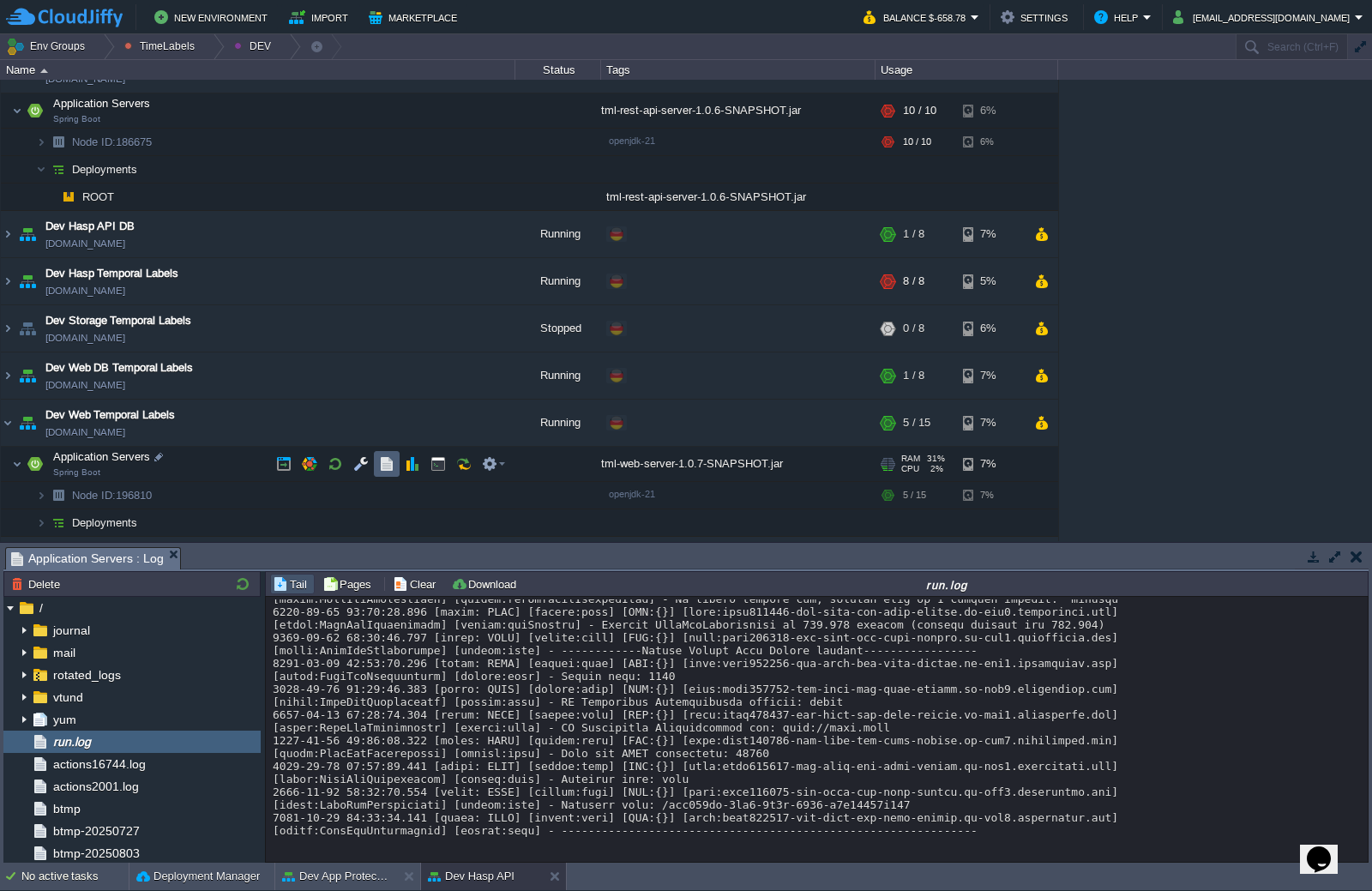
click at [397, 465] on td at bounding box center [387, 464] width 26 height 26
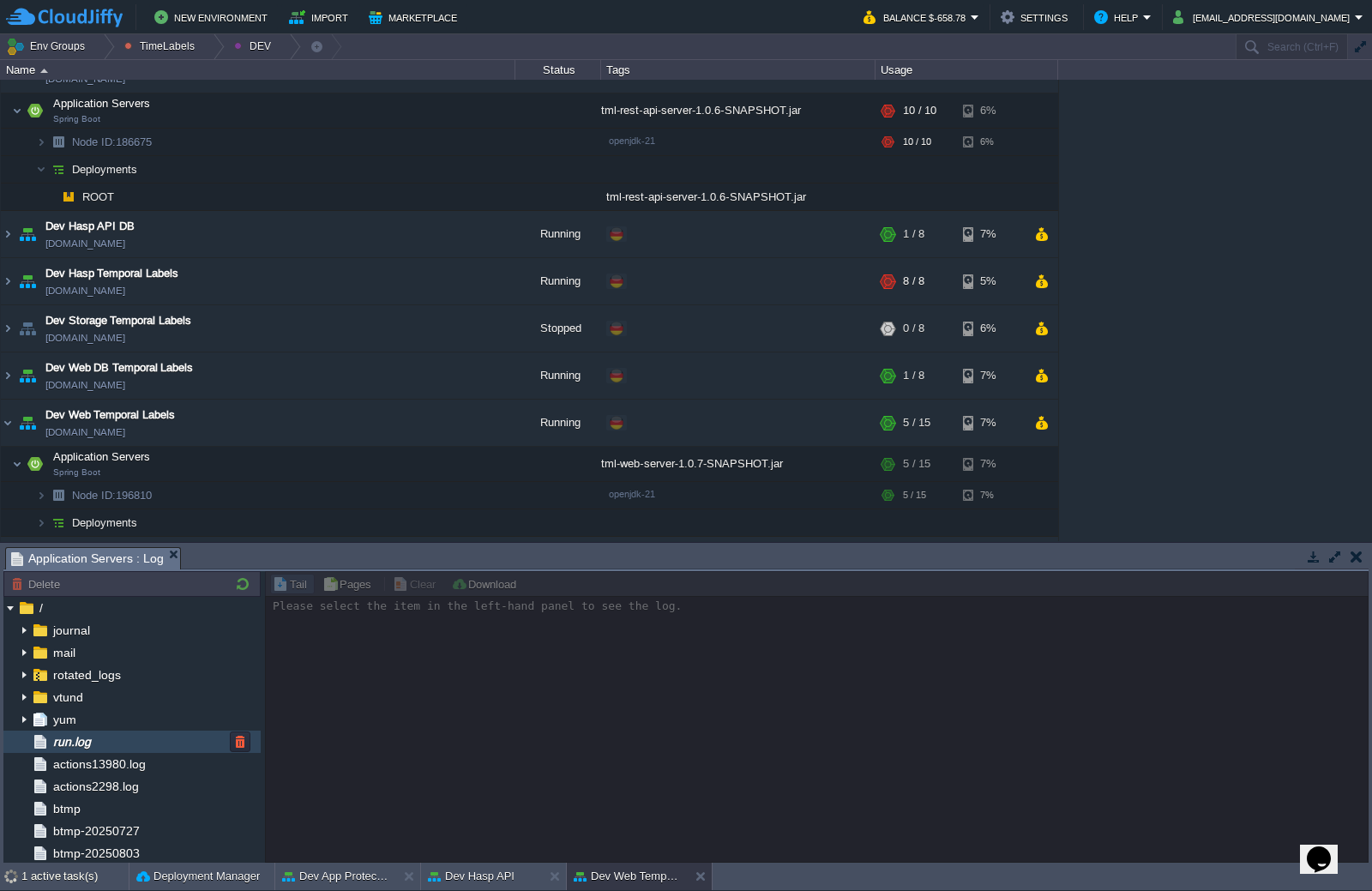
click at [110, 745] on div "run.log" at bounding box center [132, 742] width 258 height 23
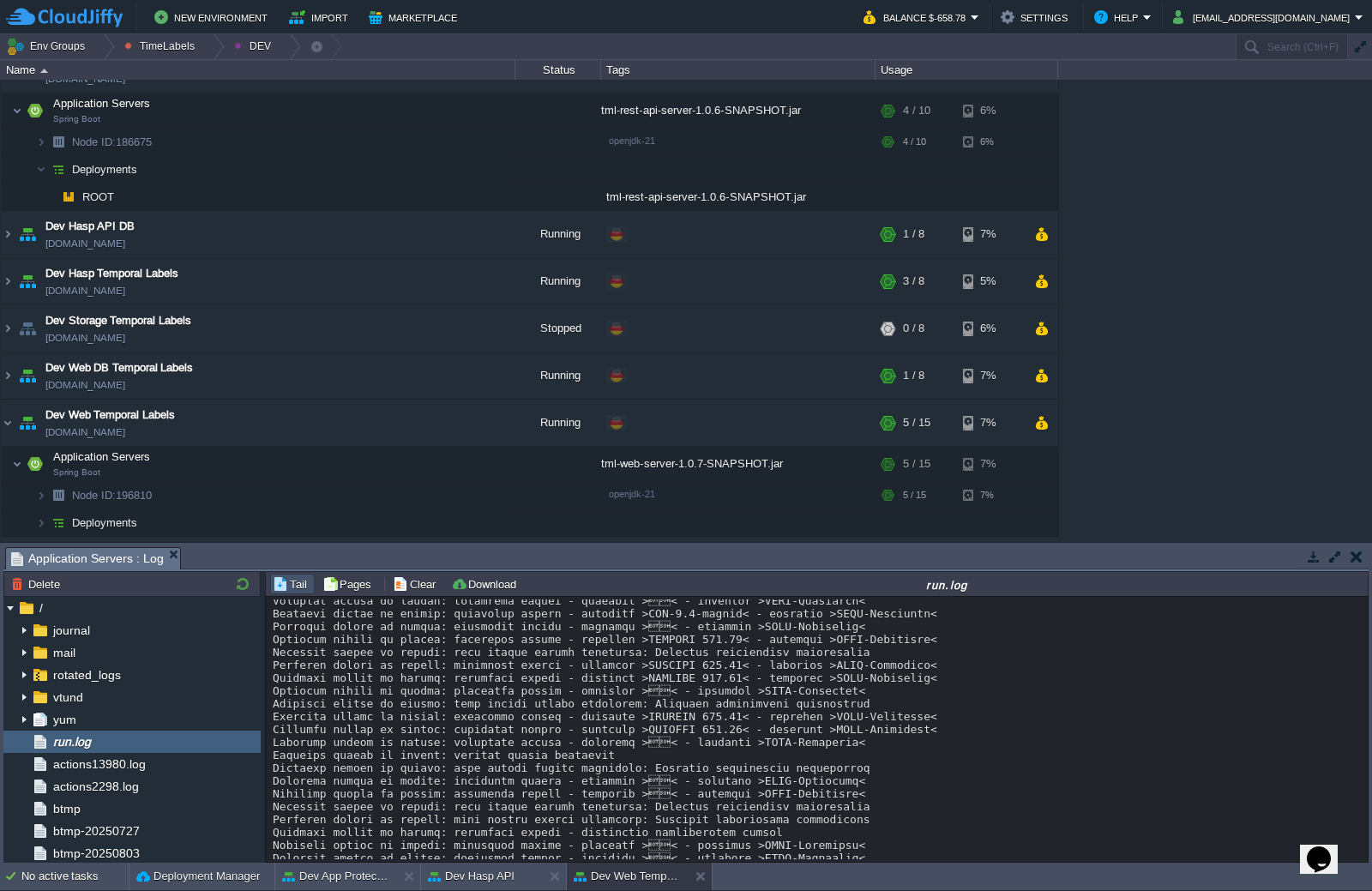
scroll to position [1254, 0]
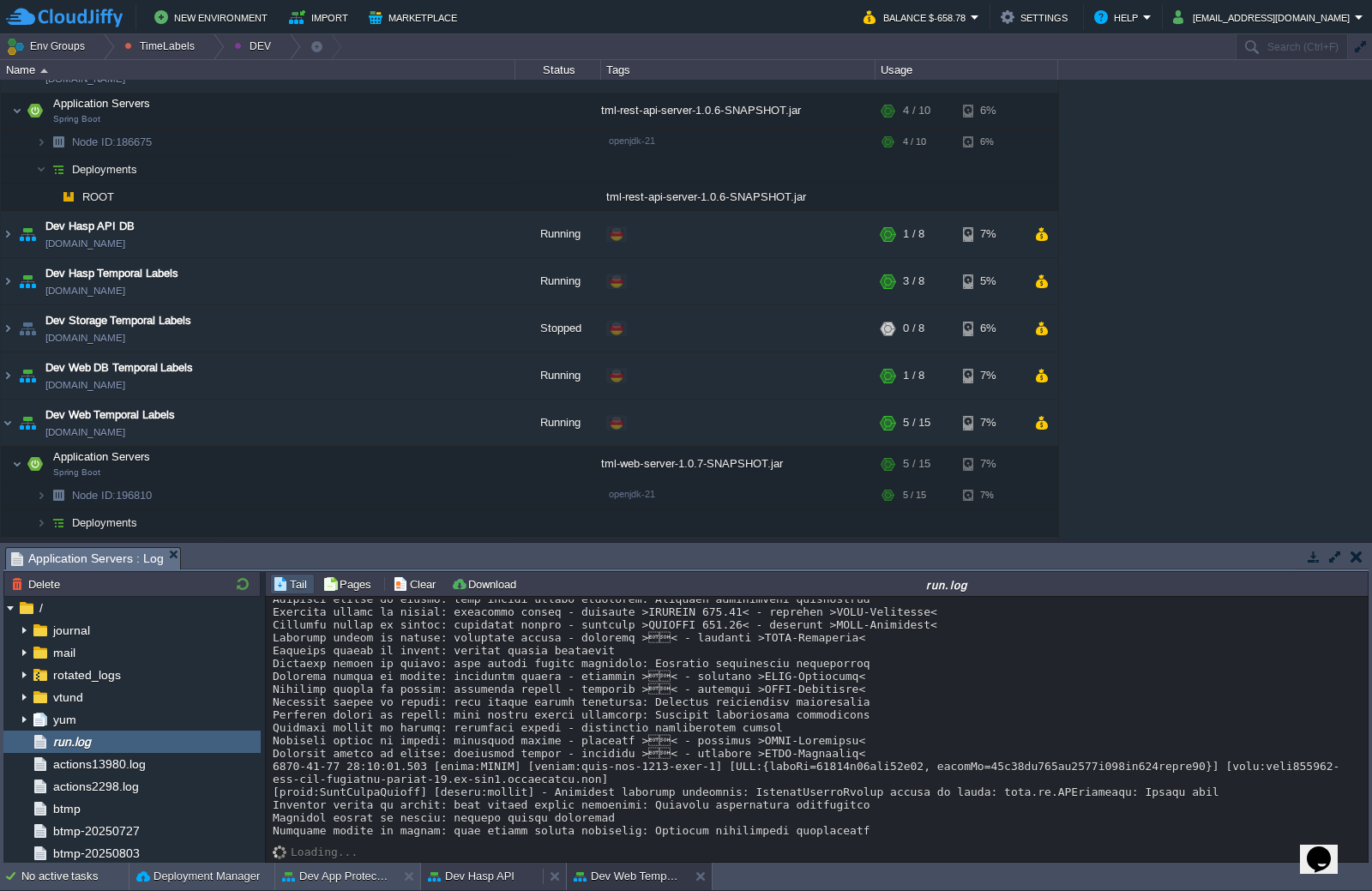
click at [478, 864] on div "Dev Hasp API" at bounding box center [482, 876] width 122 height 28
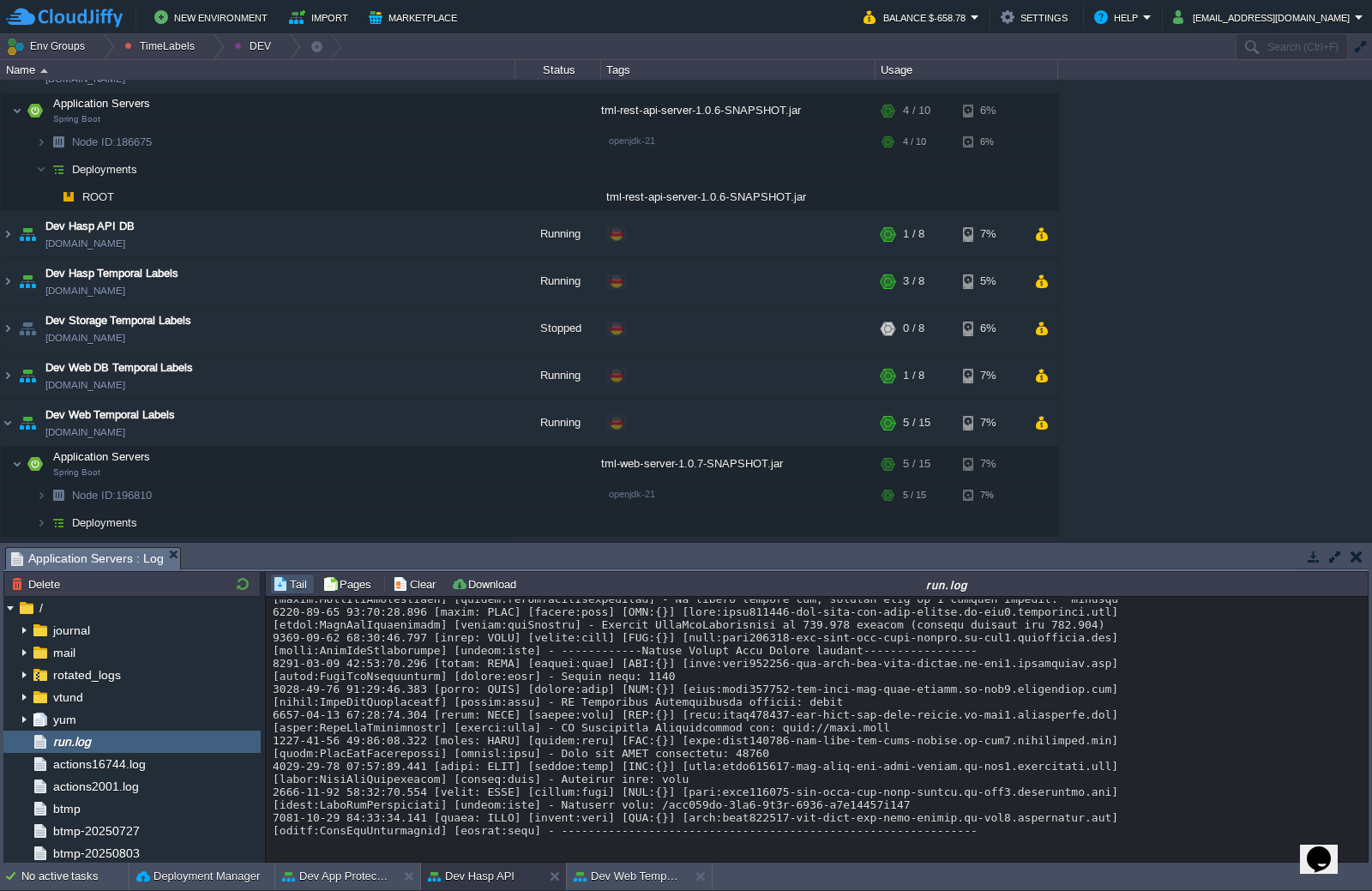
click at [719, 809] on div at bounding box center [816, 592] width 1088 height 489
click at [981, 812] on div at bounding box center [816, 592] width 1088 height 489
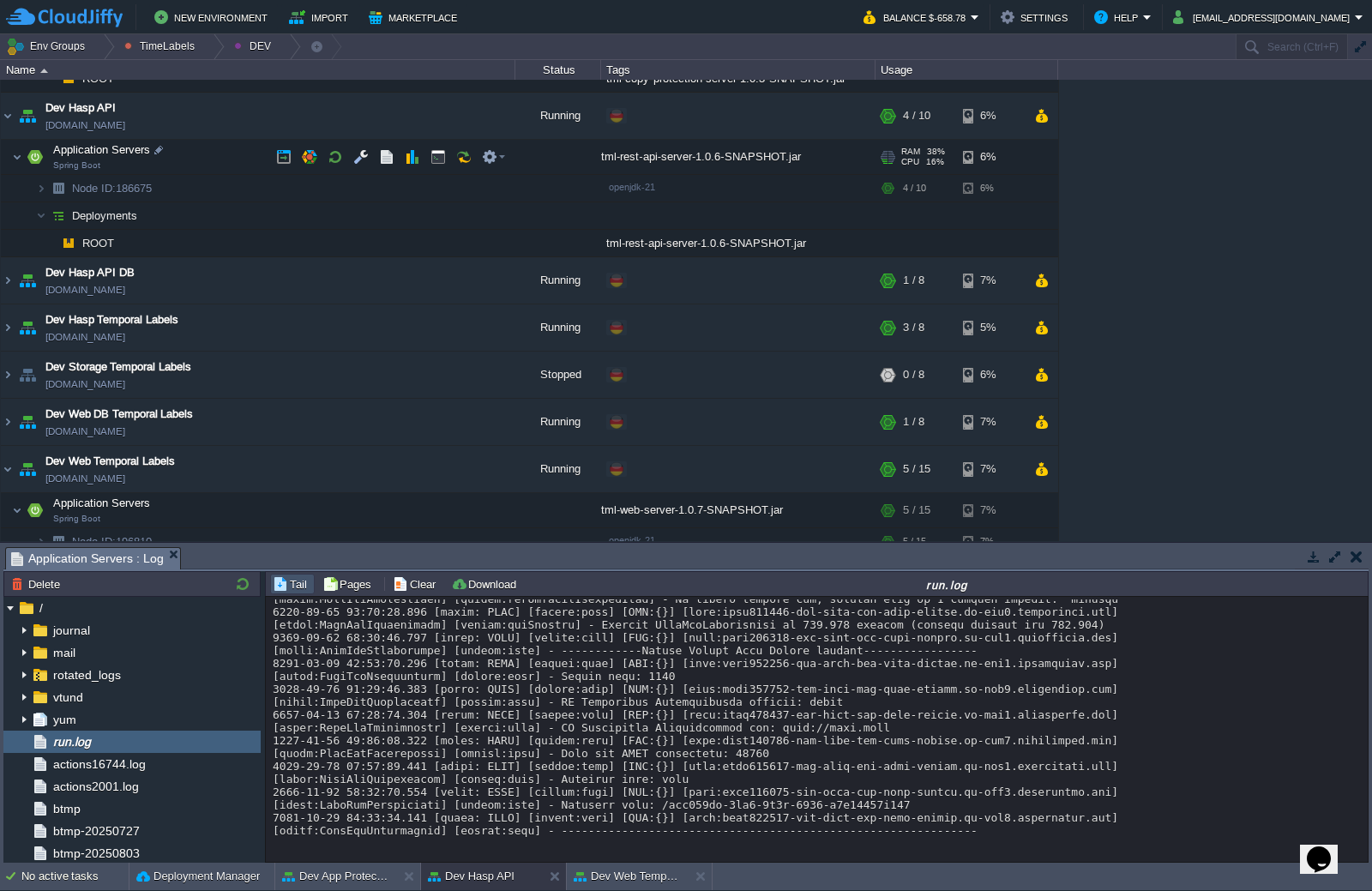
scroll to position [207, 0]
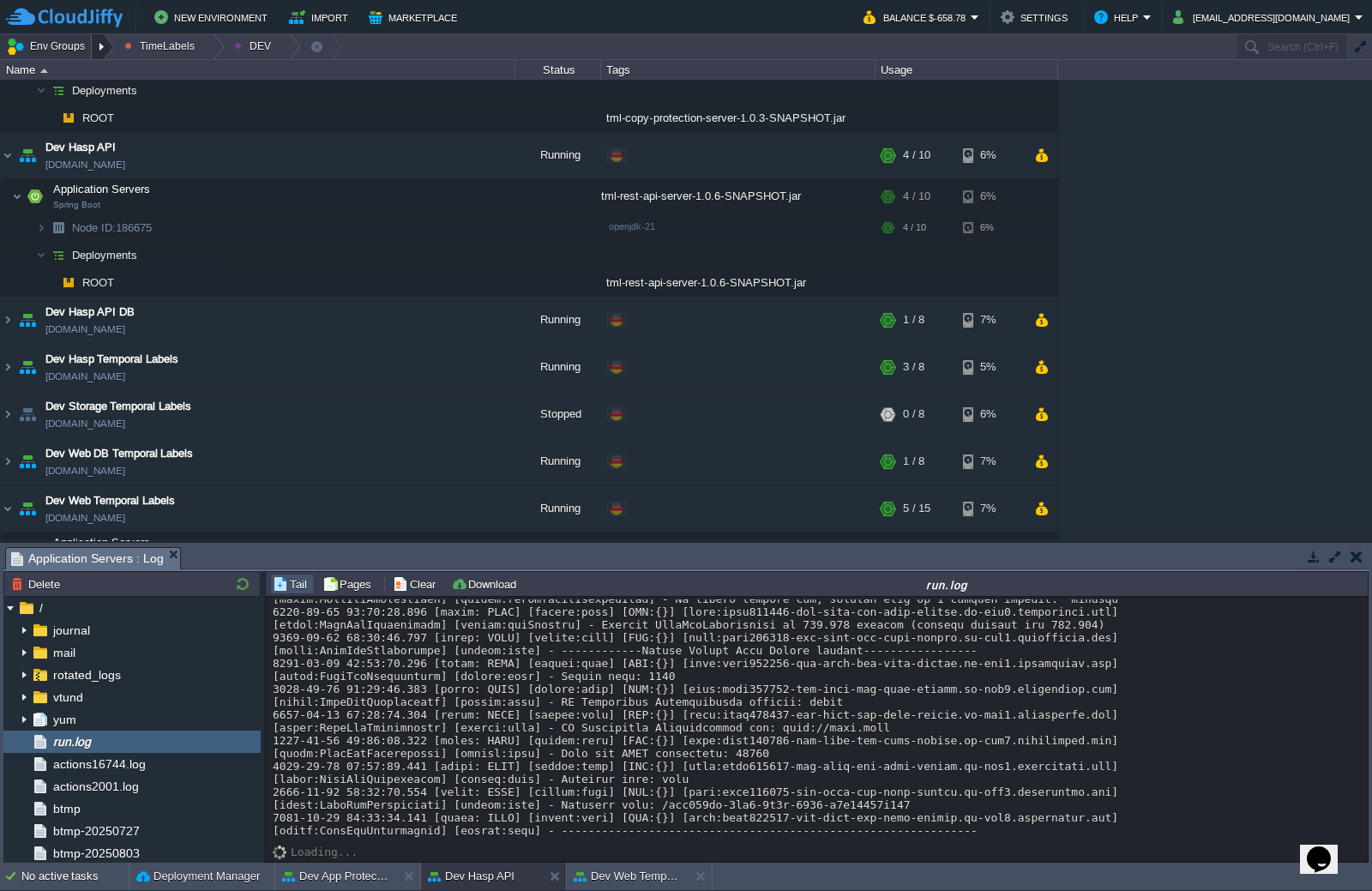
click at [99, 46] on div at bounding box center [103, 46] width 24 height 25
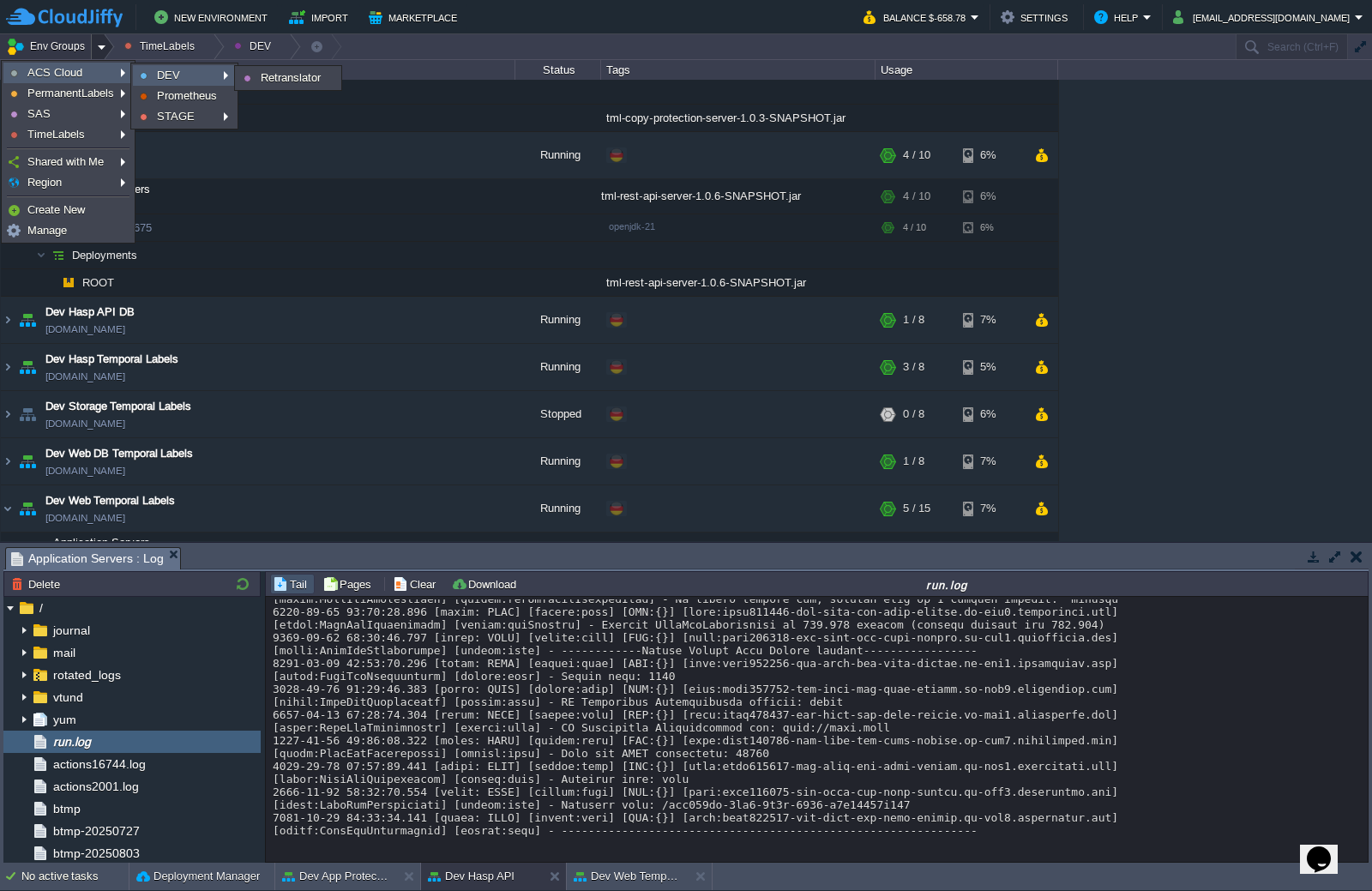
click at [163, 72] on span "DEV" at bounding box center [169, 75] width 24 height 13
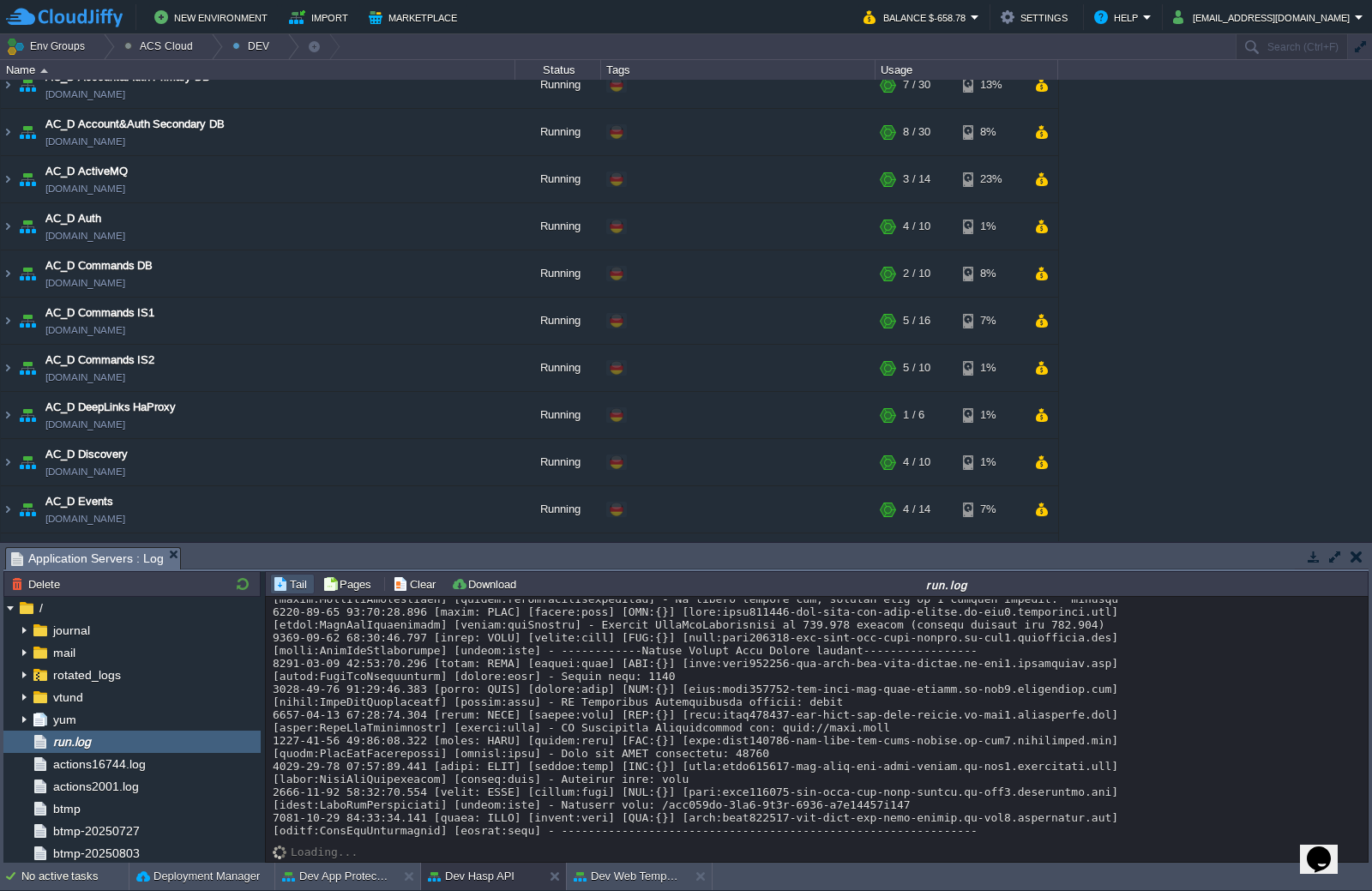
click at [606, 813] on div at bounding box center [816, 592] width 1088 height 489
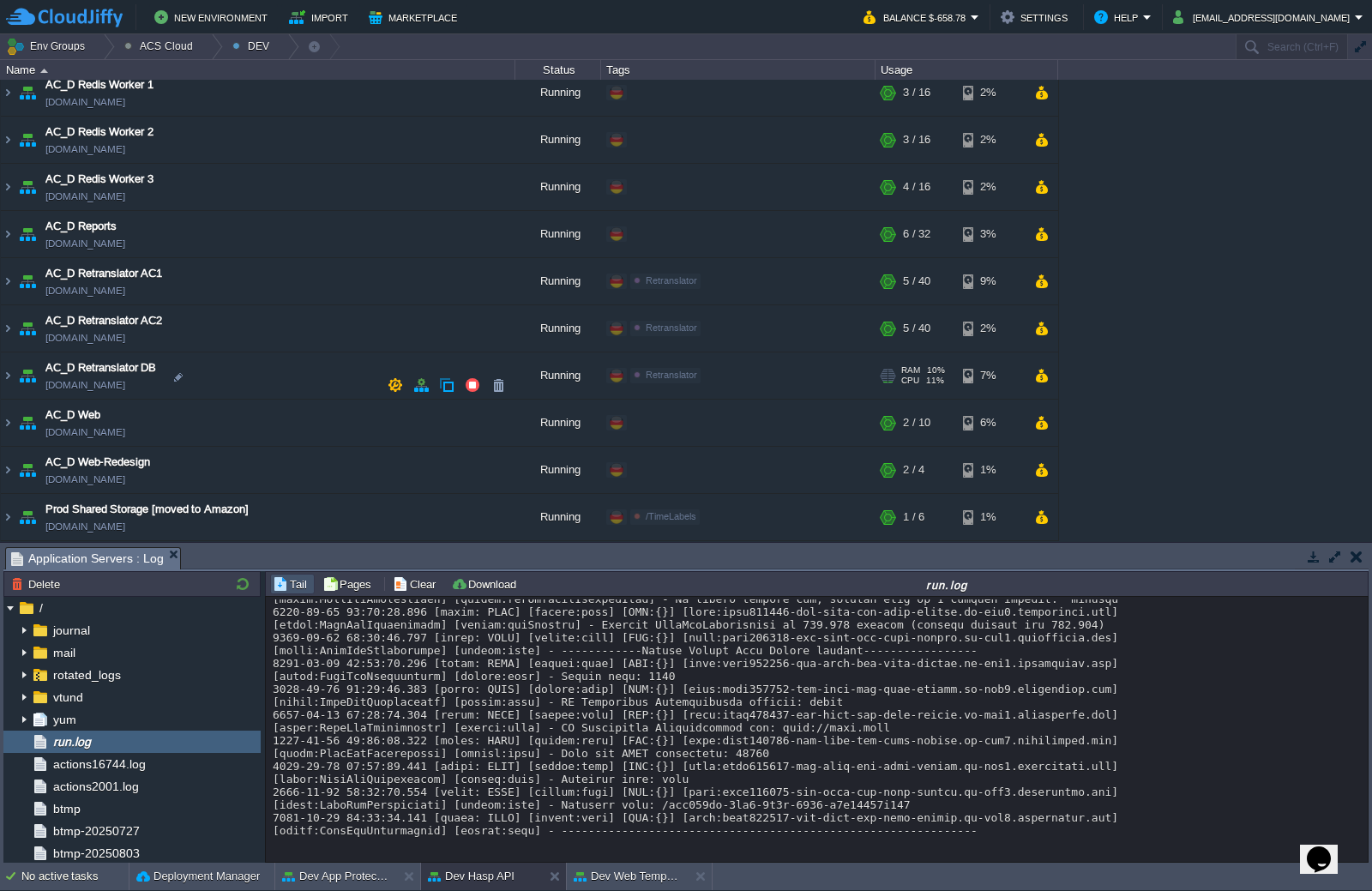
scroll to position [1283, 0]
click at [8, 280] on img at bounding box center [8, 280] width 14 height 46
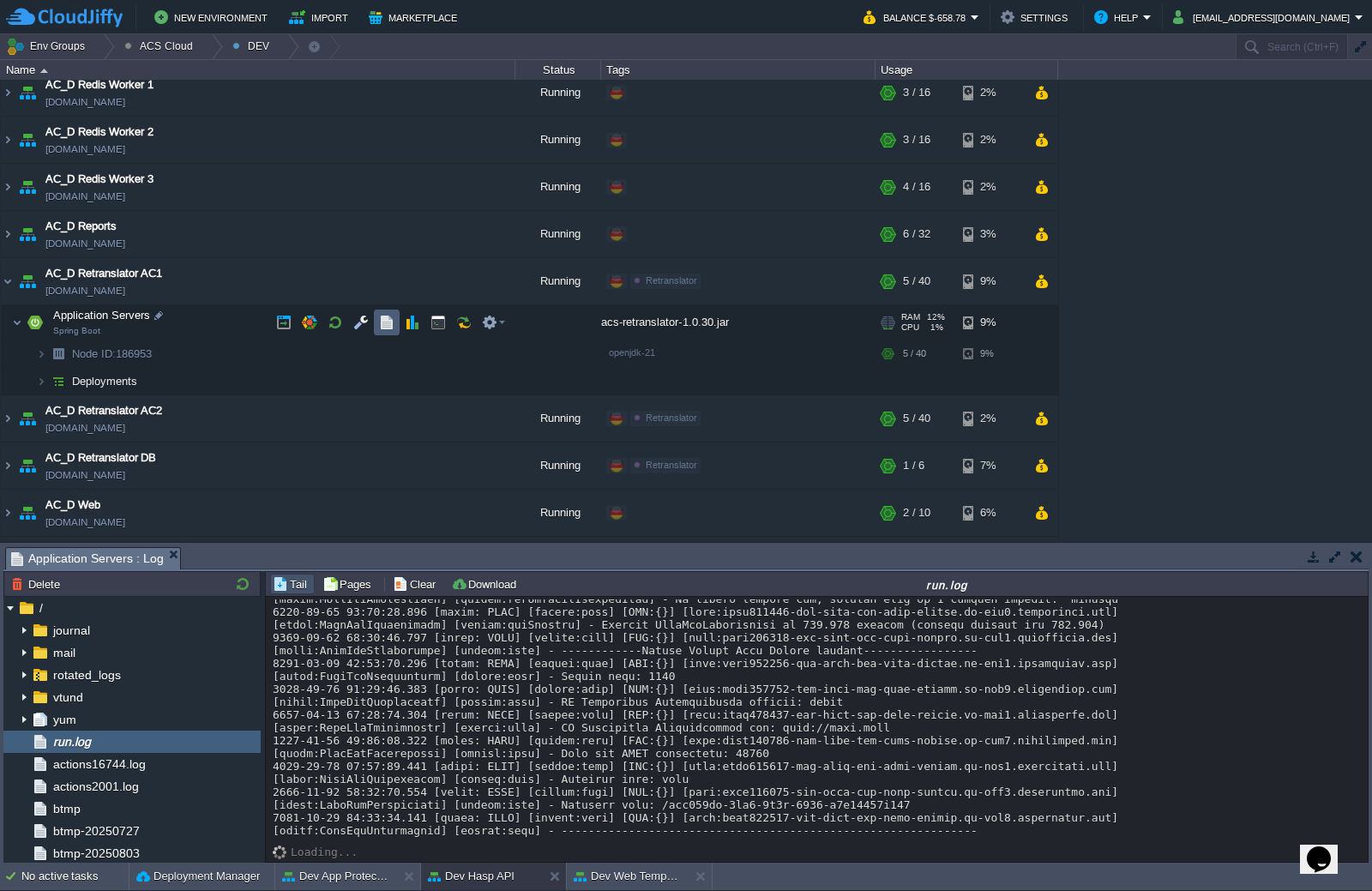
click at [387, 321] on button "button" at bounding box center [387, 323] width 16 height 16
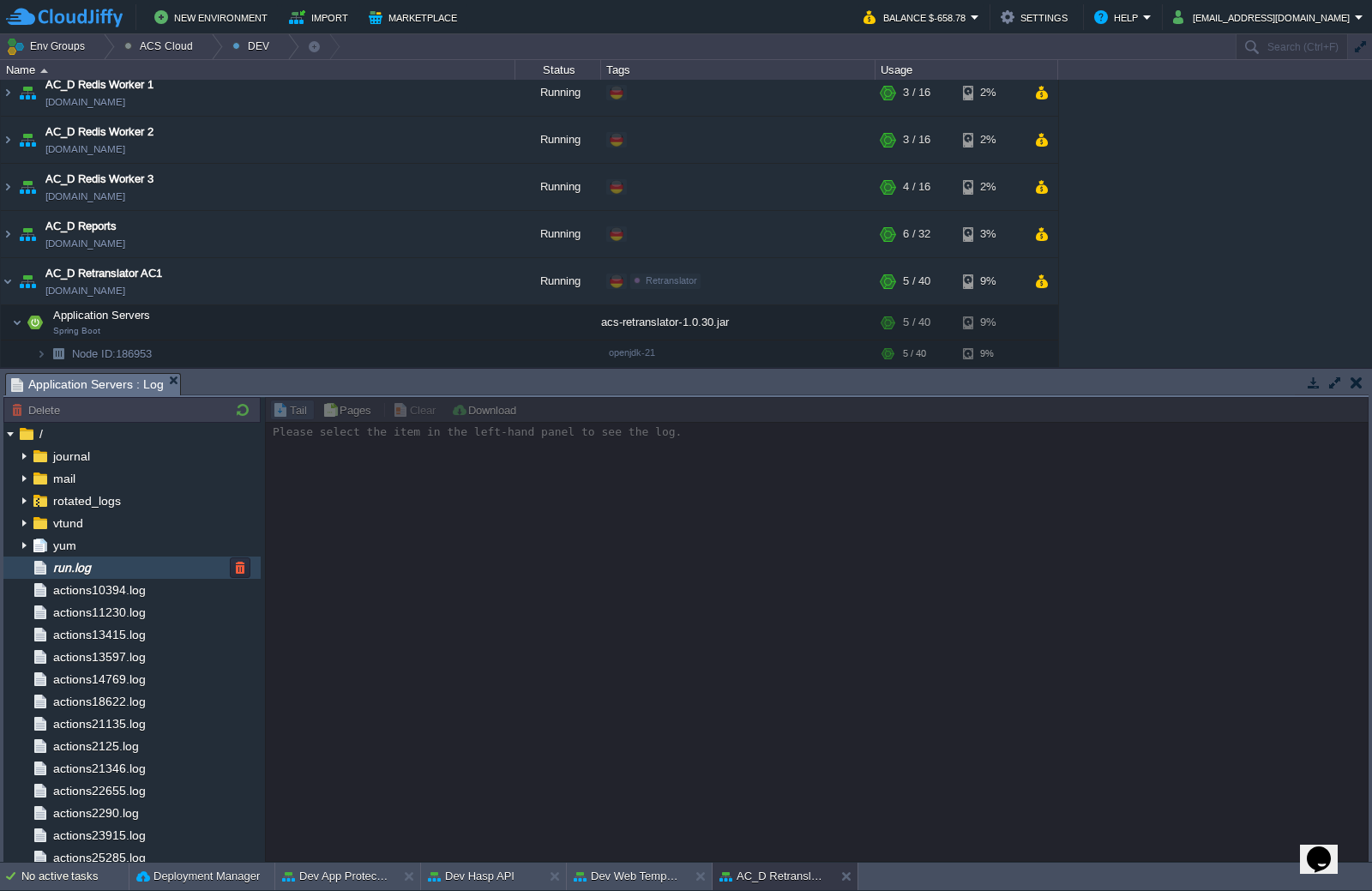
click at [154, 561] on div "run.log" at bounding box center [132, 567] width 258 height 23
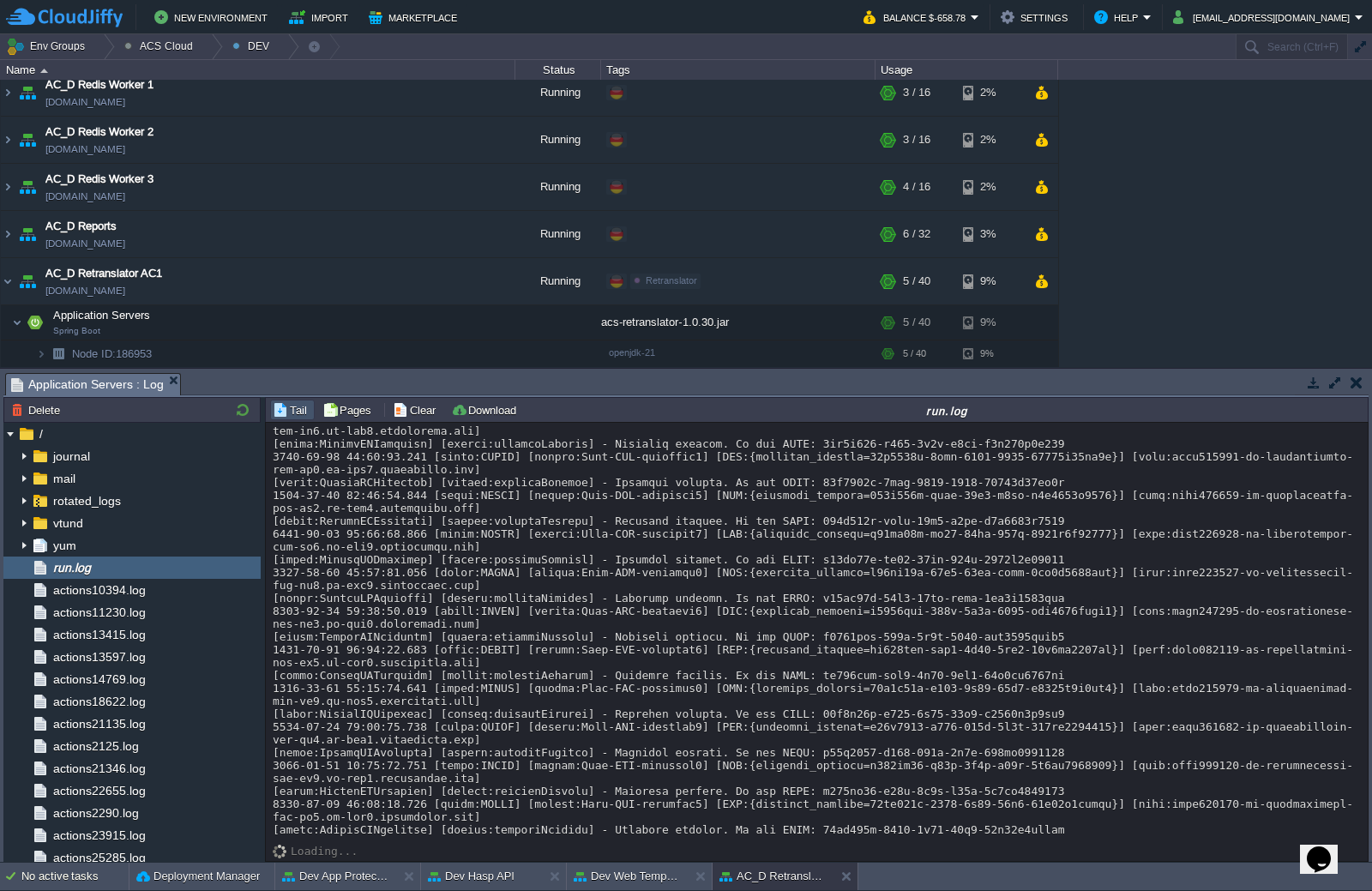
scroll to position [18634, 0]
